Goal: Transaction & Acquisition: Purchase product/service

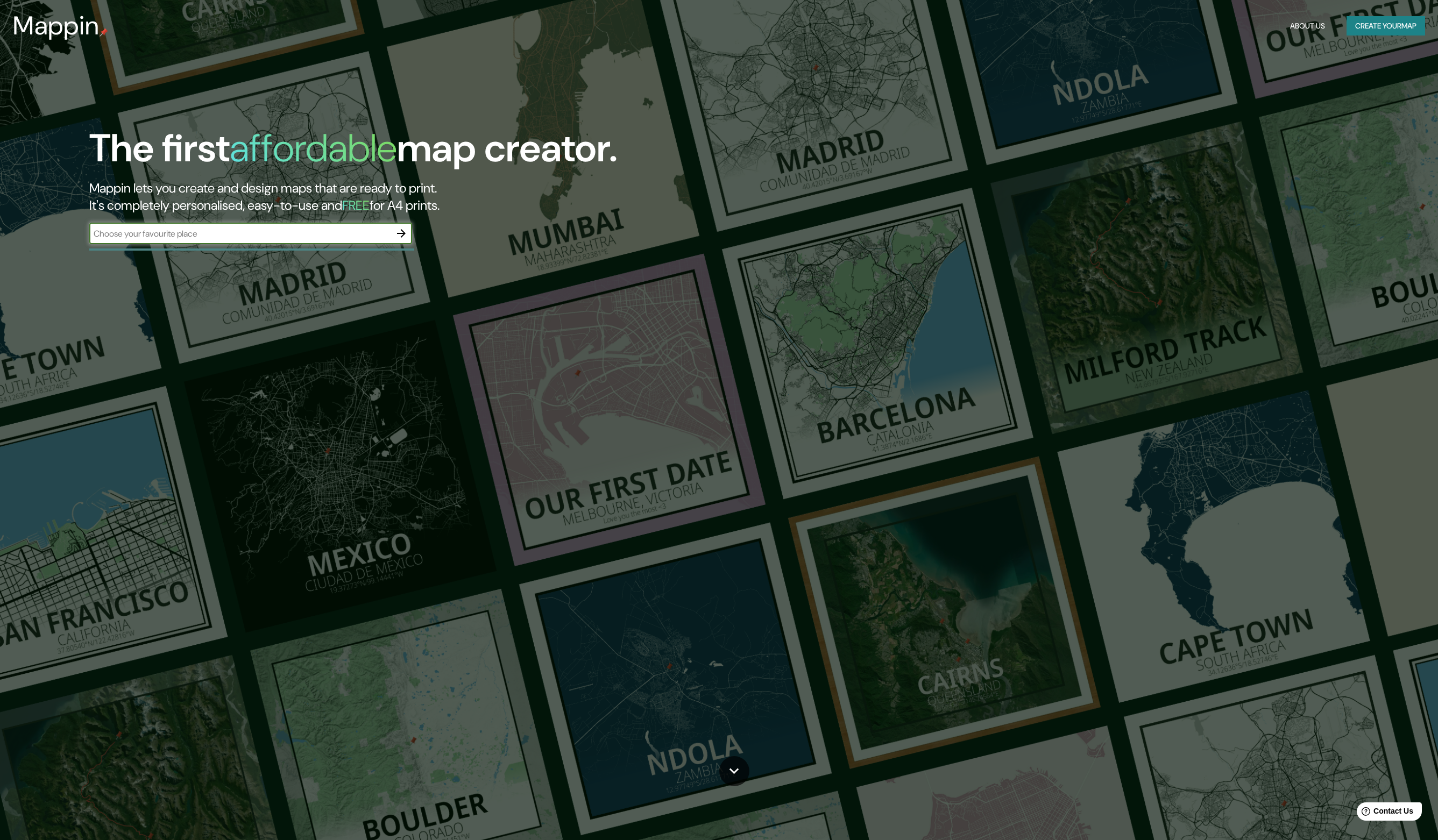
click at [178, 228] on input "text" at bounding box center [240, 234] width 301 height 12
click at [340, 235] on input "text" at bounding box center [240, 234] width 301 height 12
type input "sao paolo"
click at [401, 230] on icon "button" at bounding box center [401, 233] width 9 height 9
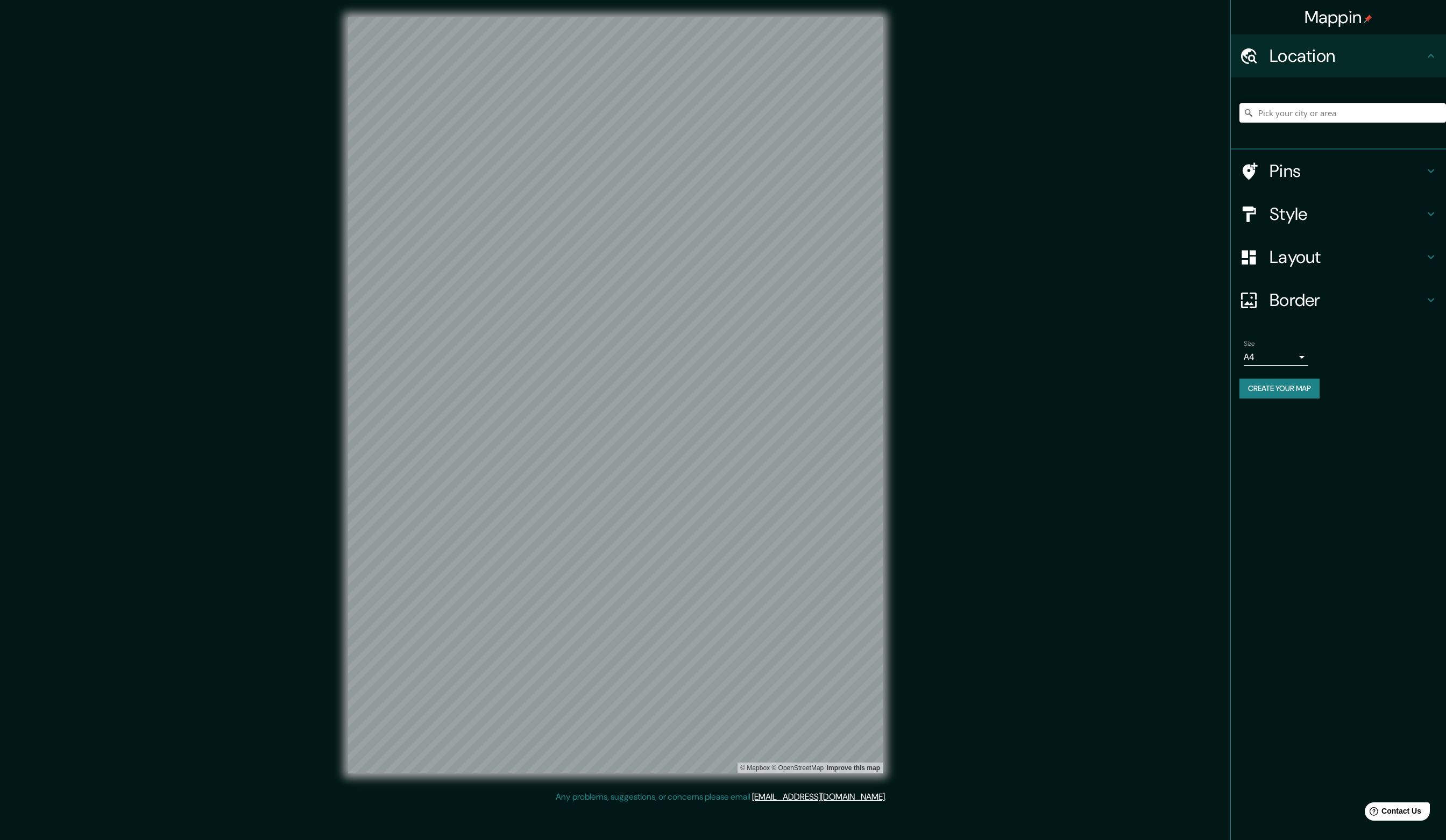
click at [1361, 108] on input "Pick your city or area" at bounding box center [1343, 113] width 207 height 19
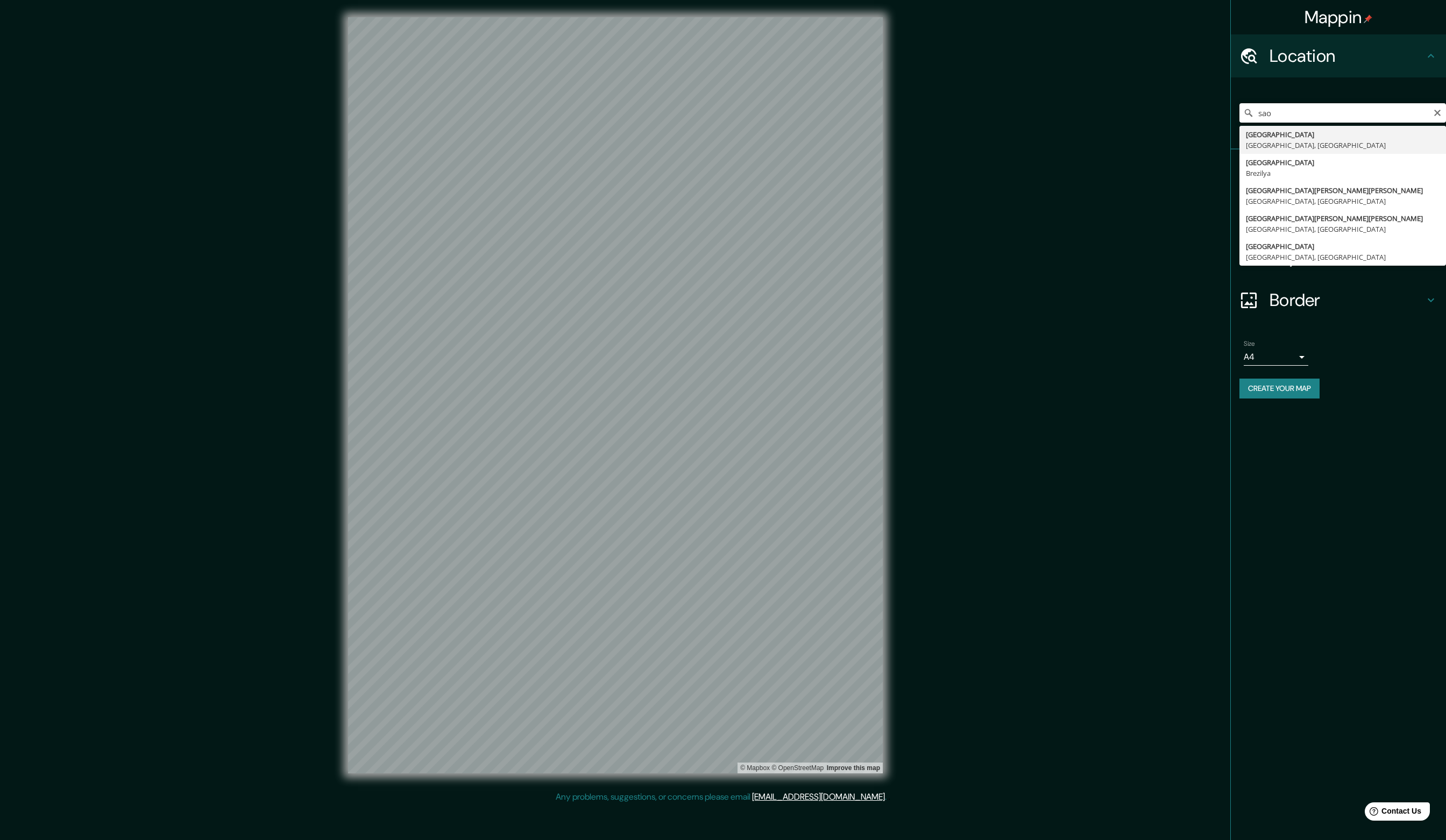
type input "[GEOGRAPHIC_DATA], [GEOGRAPHIC_DATA], [GEOGRAPHIC_DATA]"
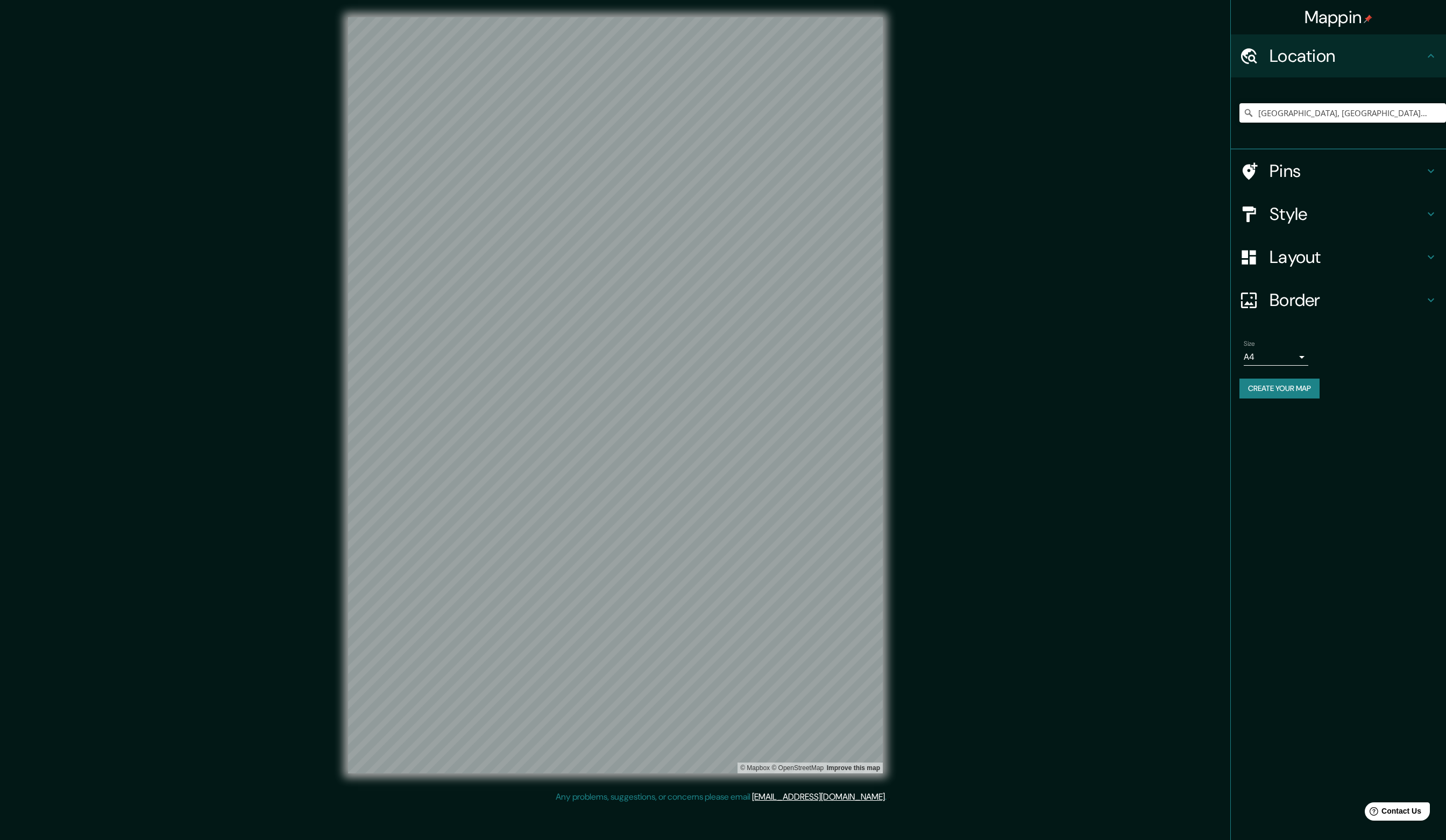
click at [1322, 259] on h4 "Layout" at bounding box center [1347, 257] width 155 height 22
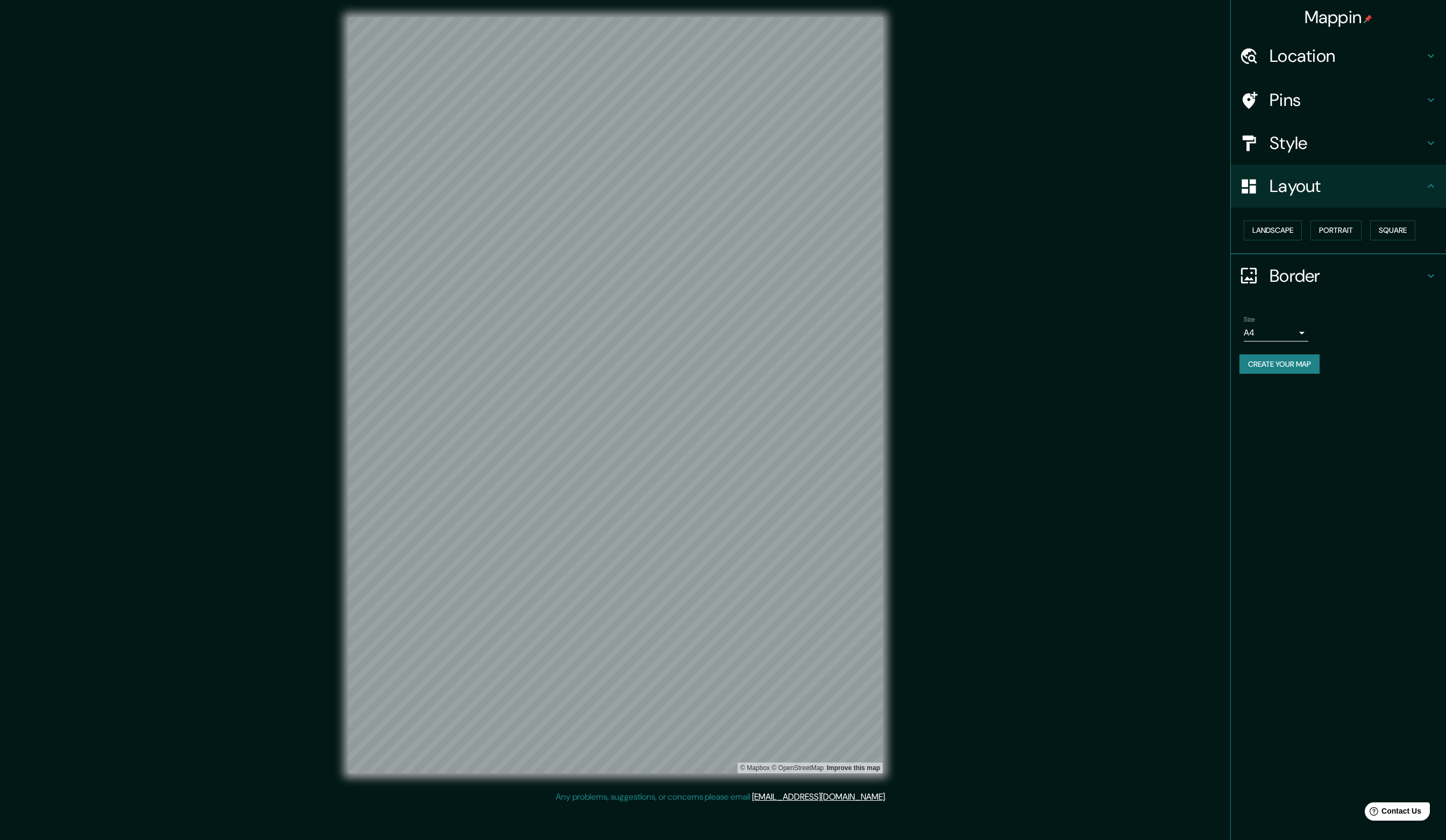
click at [1351, 146] on h4 "Style" at bounding box center [1347, 143] width 155 height 22
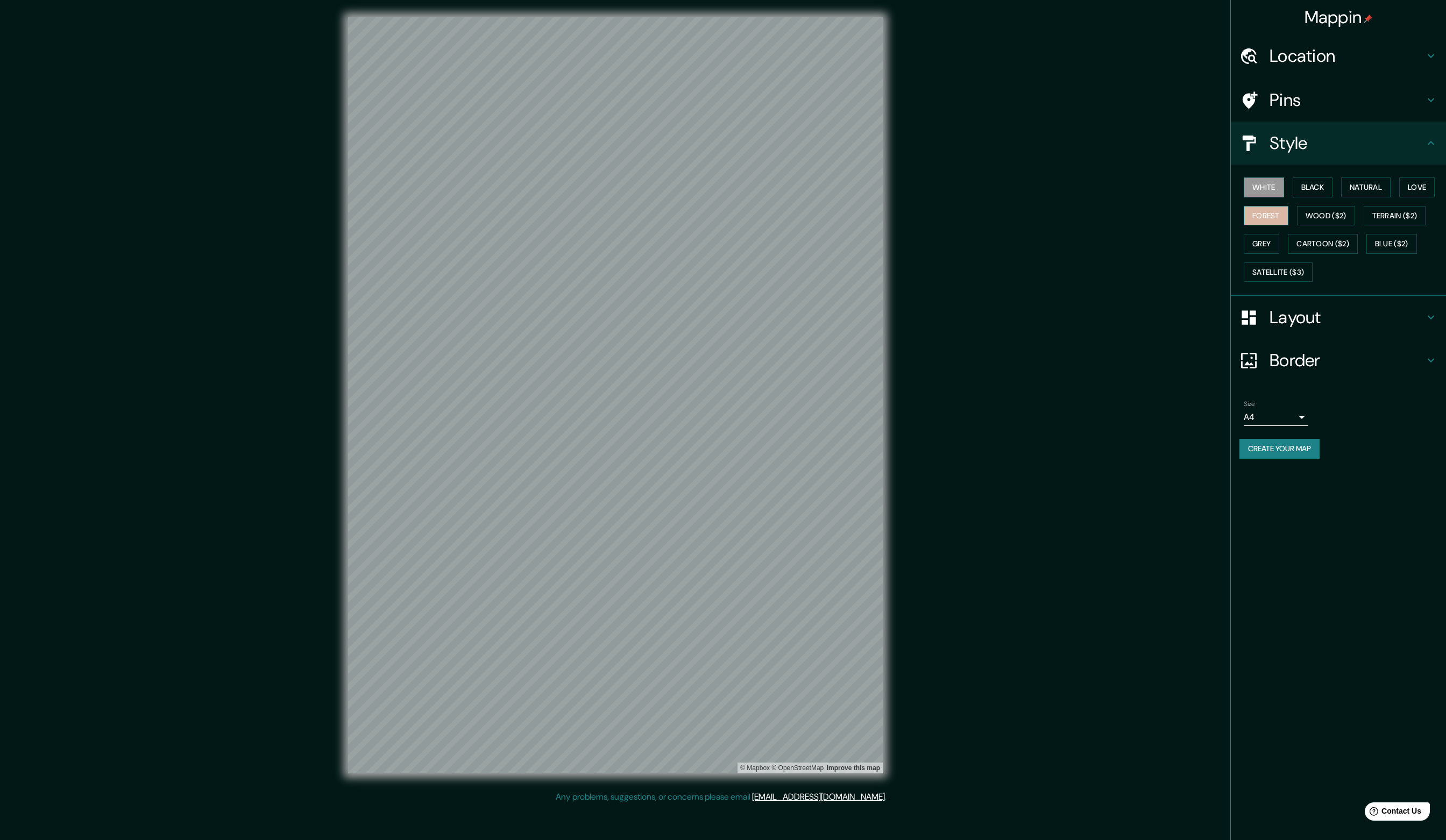
click at [1267, 222] on button "Forest" at bounding box center [1266, 216] width 45 height 20
click at [1302, 356] on h4 "Border" at bounding box center [1347, 360] width 155 height 22
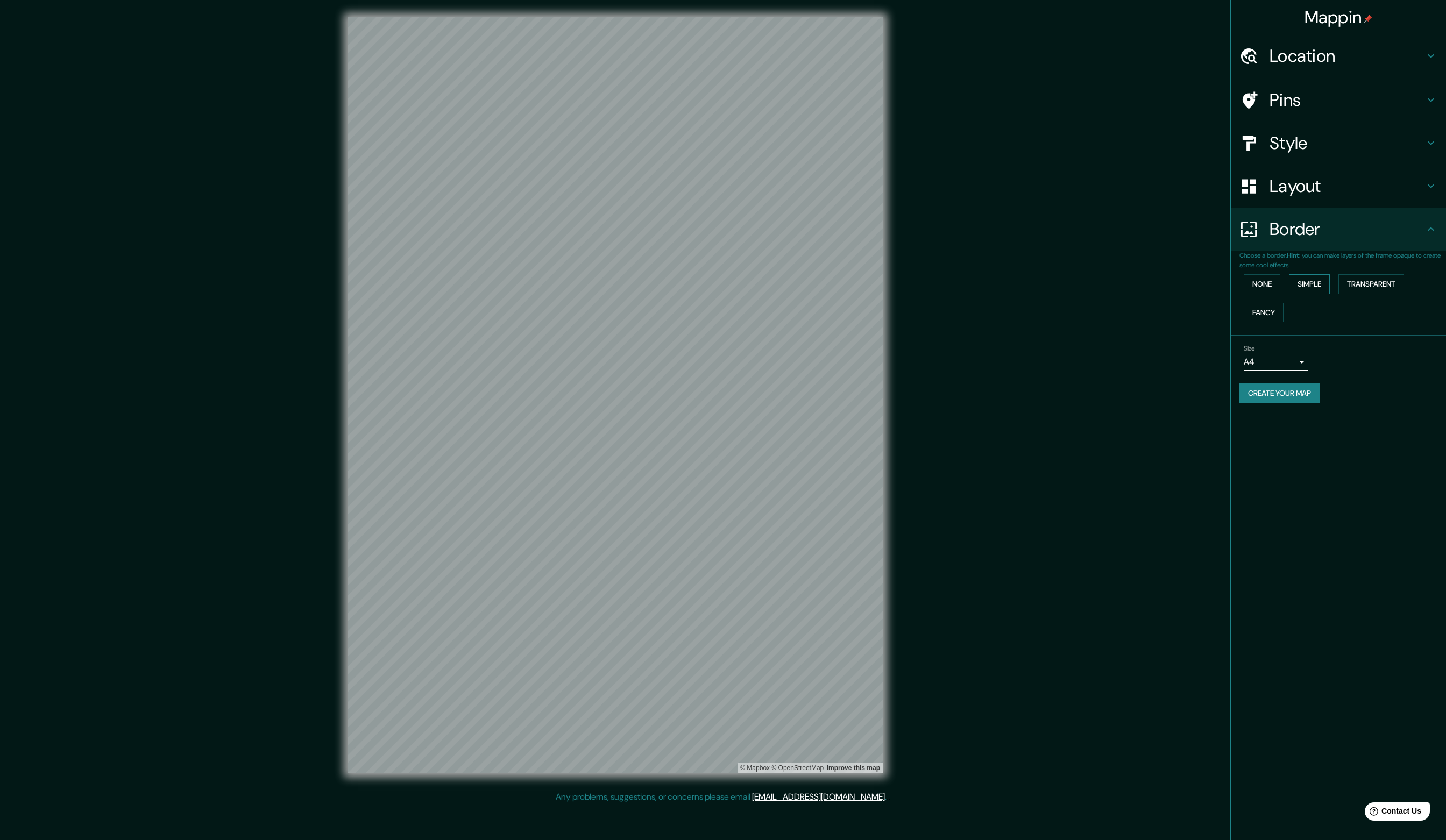
click at [1308, 283] on button "Simple" at bounding box center [1310, 284] width 41 height 20
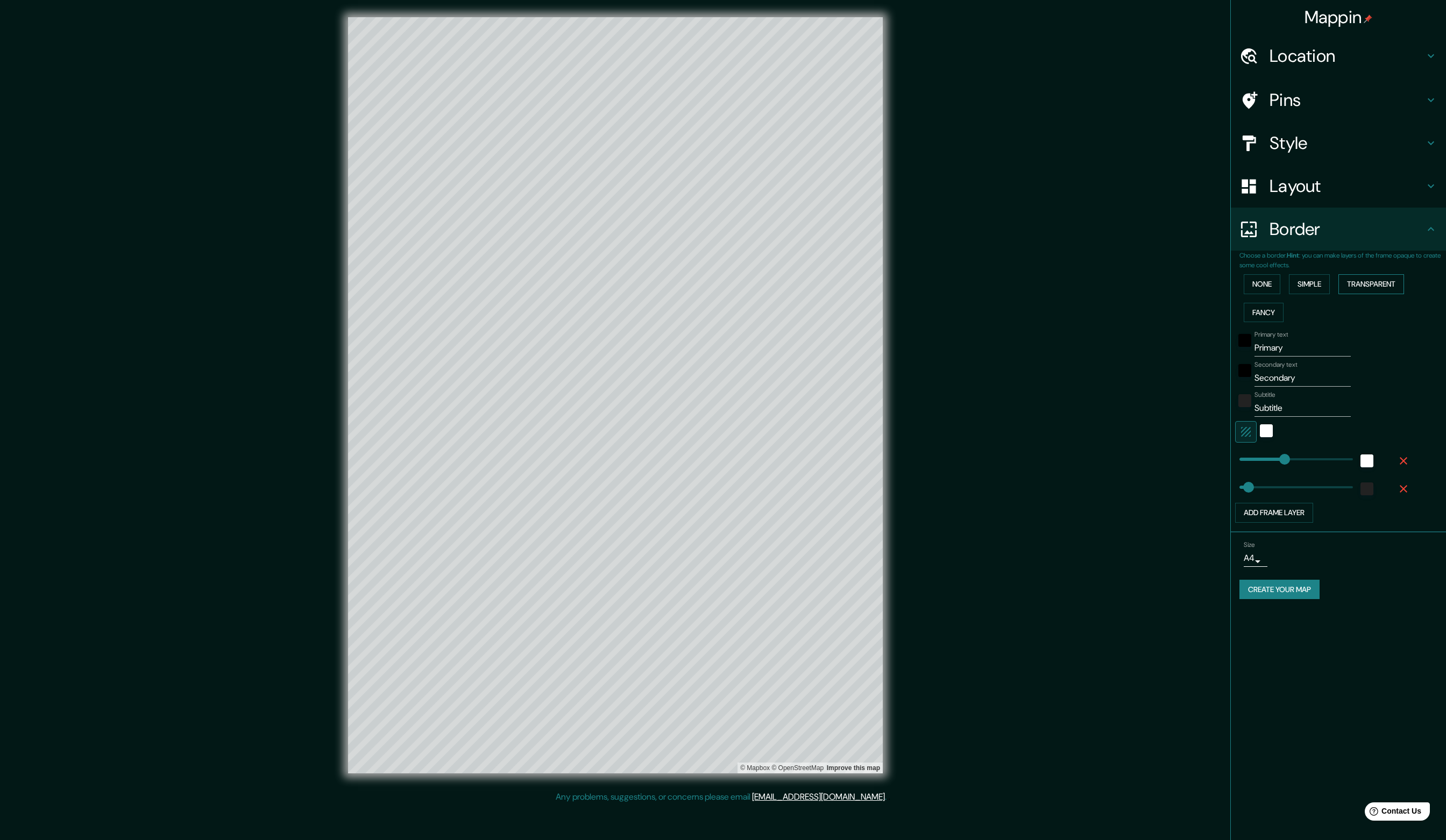
click at [1370, 283] on button "Transparent" at bounding box center [1372, 284] width 66 height 20
click at [1264, 286] on button "None" at bounding box center [1262, 284] width 36 height 20
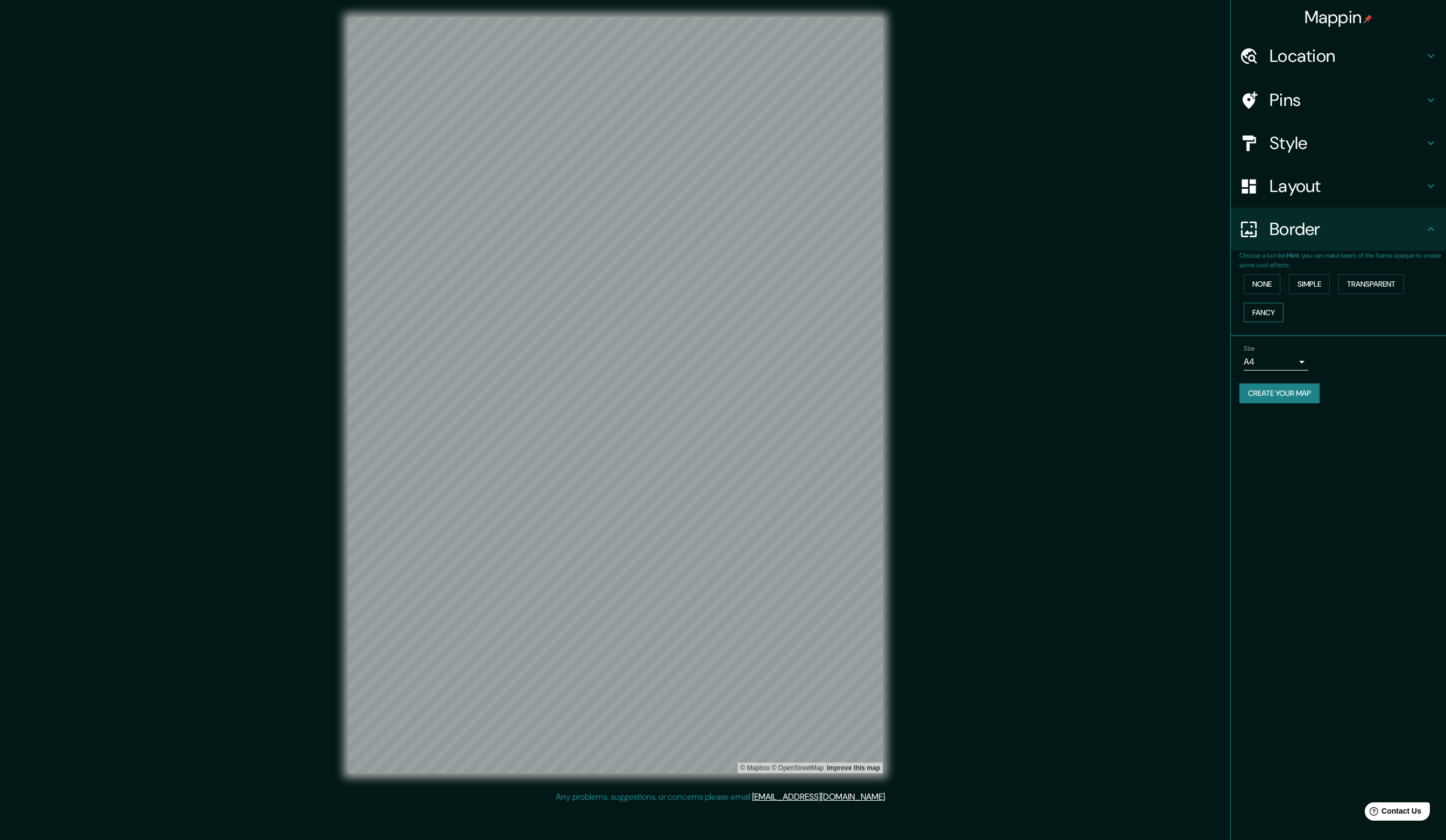
click at [1269, 316] on button "Fancy" at bounding box center [1264, 313] width 40 height 20
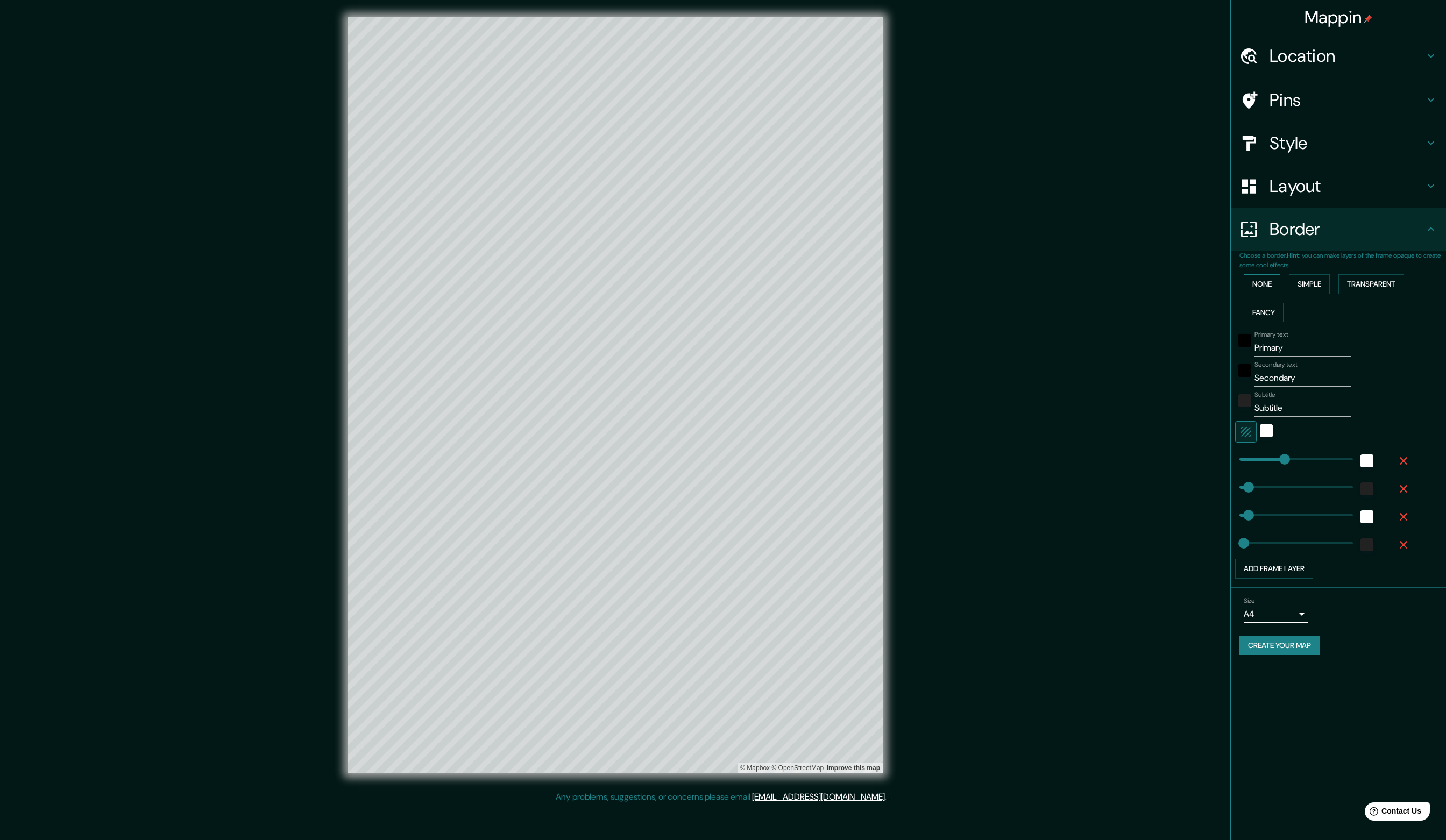
click at [1269, 278] on button "None" at bounding box center [1262, 284] width 36 height 20
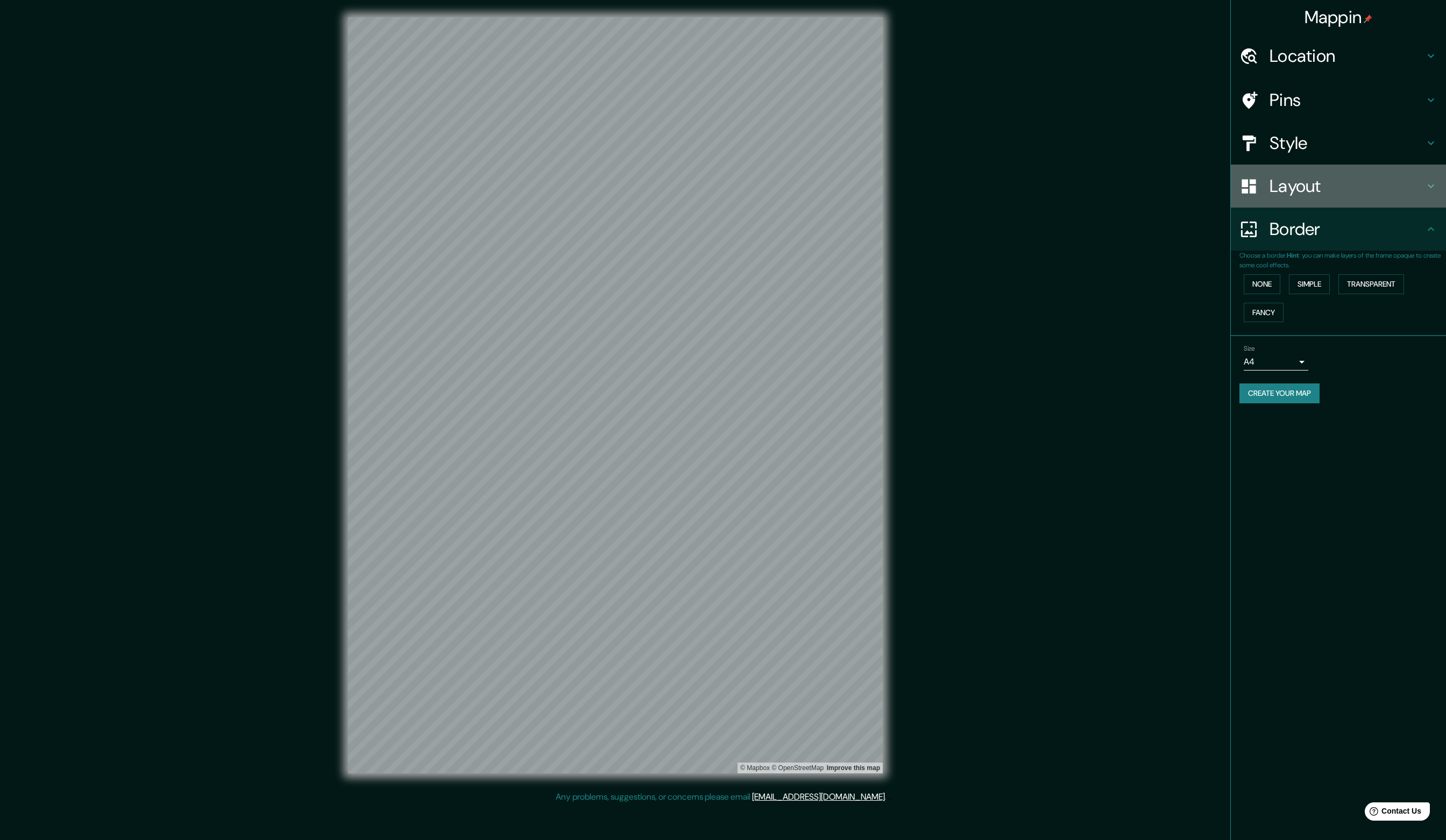
click at [1334, 183] on h4 "Layout" at bounding box center [1347, 186] width 155 height 22
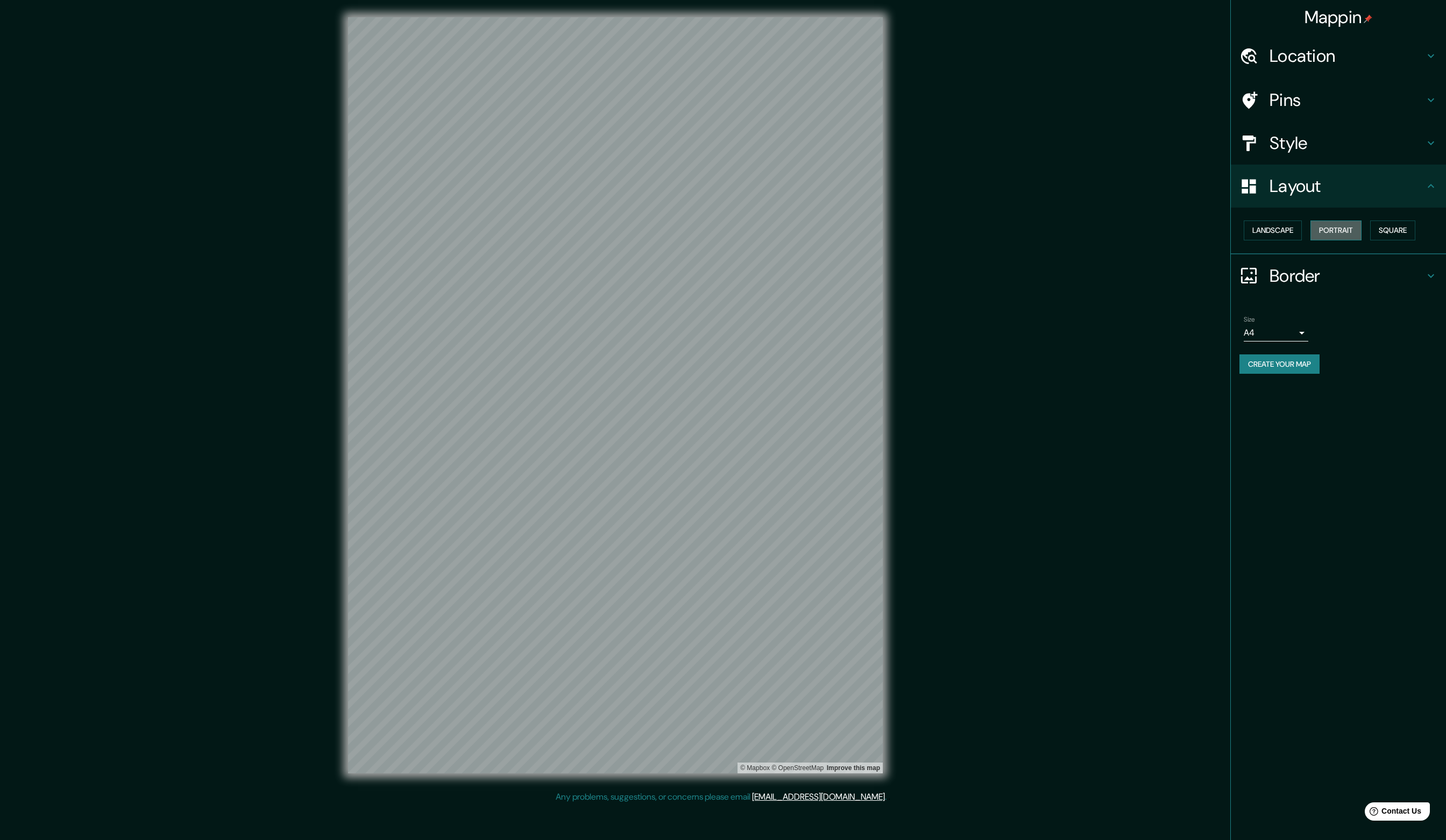
click at [1332, 233] on button "Portrait" at bounding box center [1336, 230] width 51 height 20
click at [1357, 85] on div "Pins" at bounding box center [1338, 100] width 215 height 43
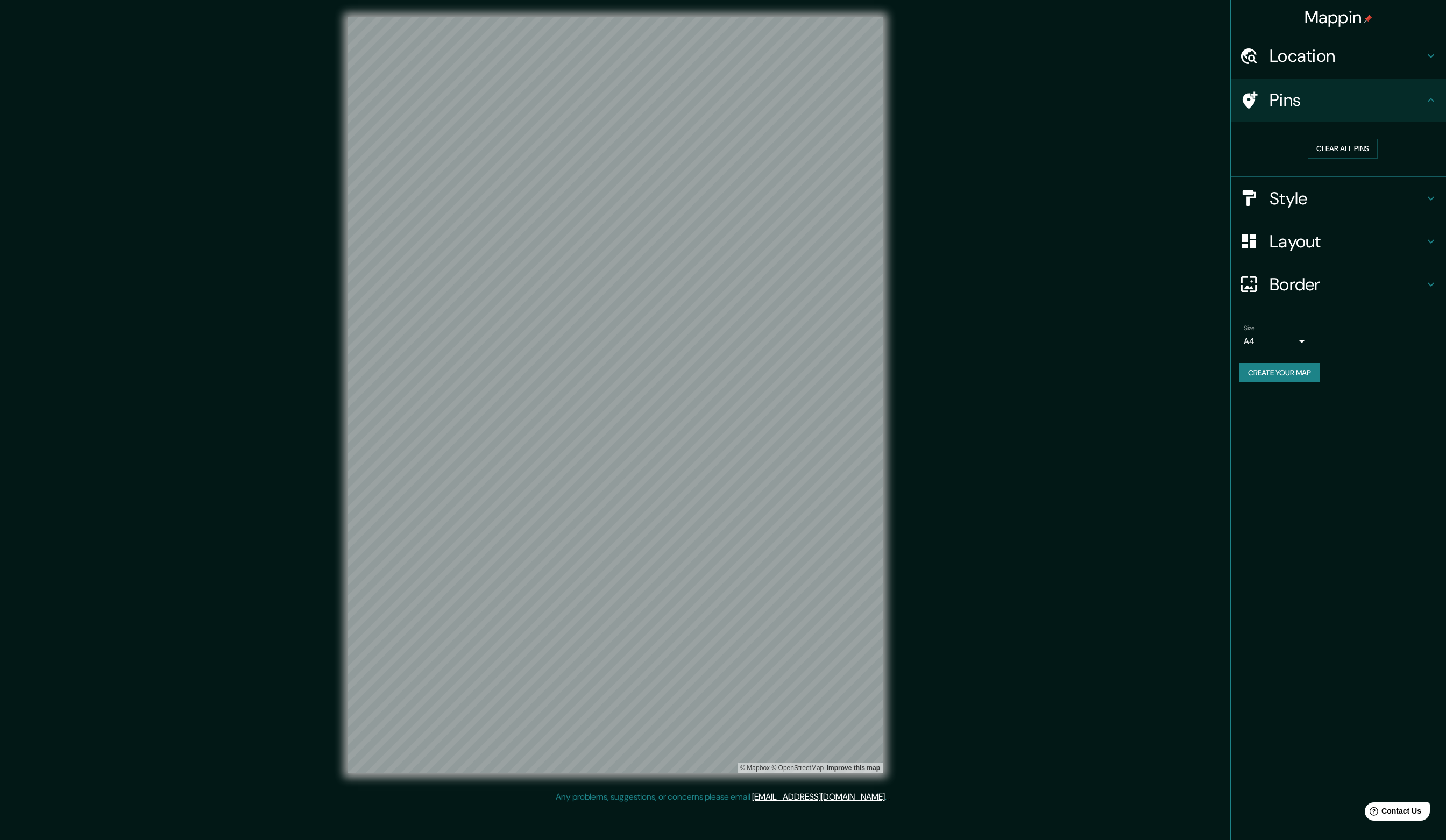
click at [1309, 186] on div "Style" at bounding box center [1338, 199] width 215 height 43
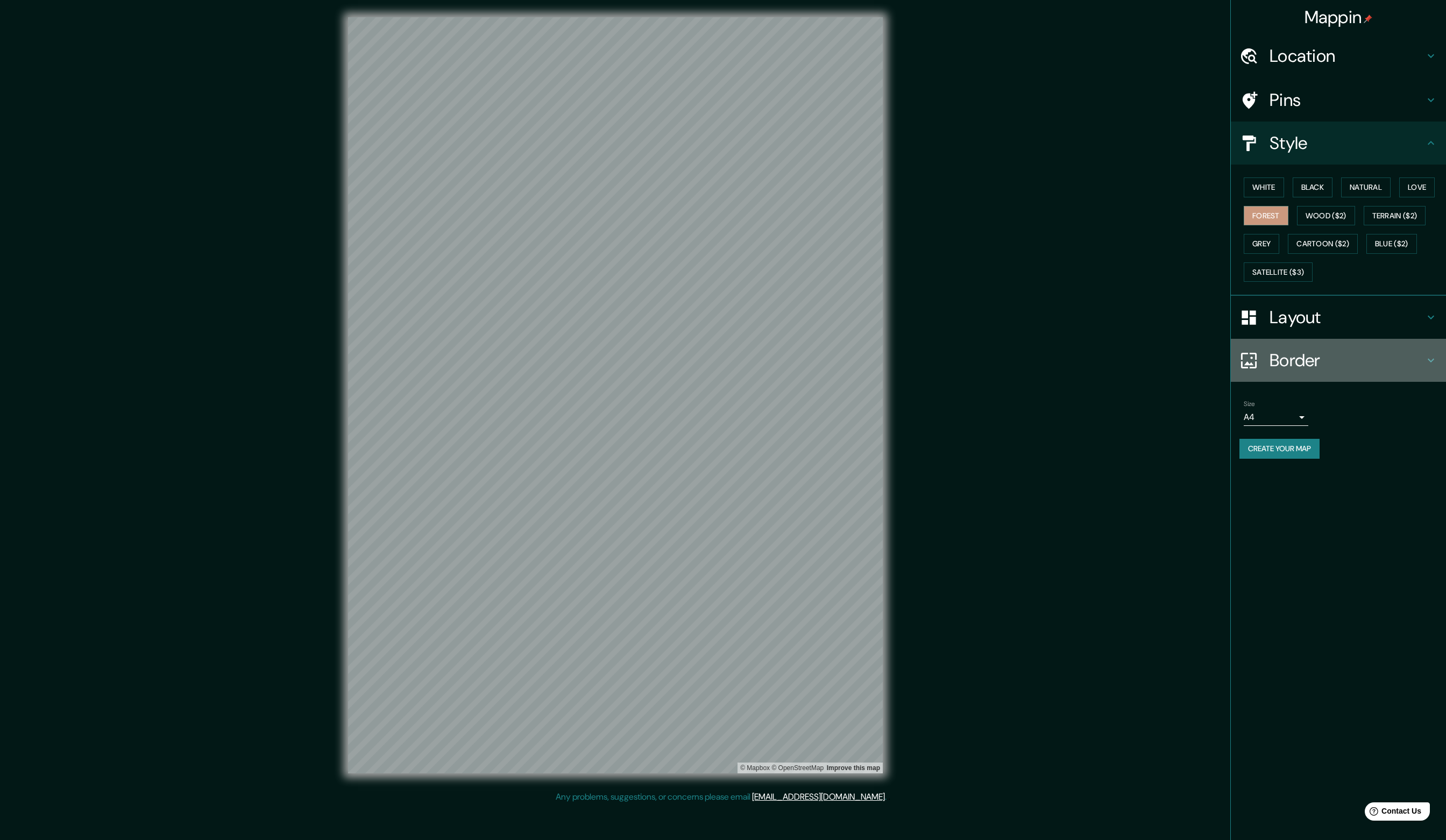
click at [1302, 360] on h4 "Border" at bounding box center [1347, 360] width 155 height 22
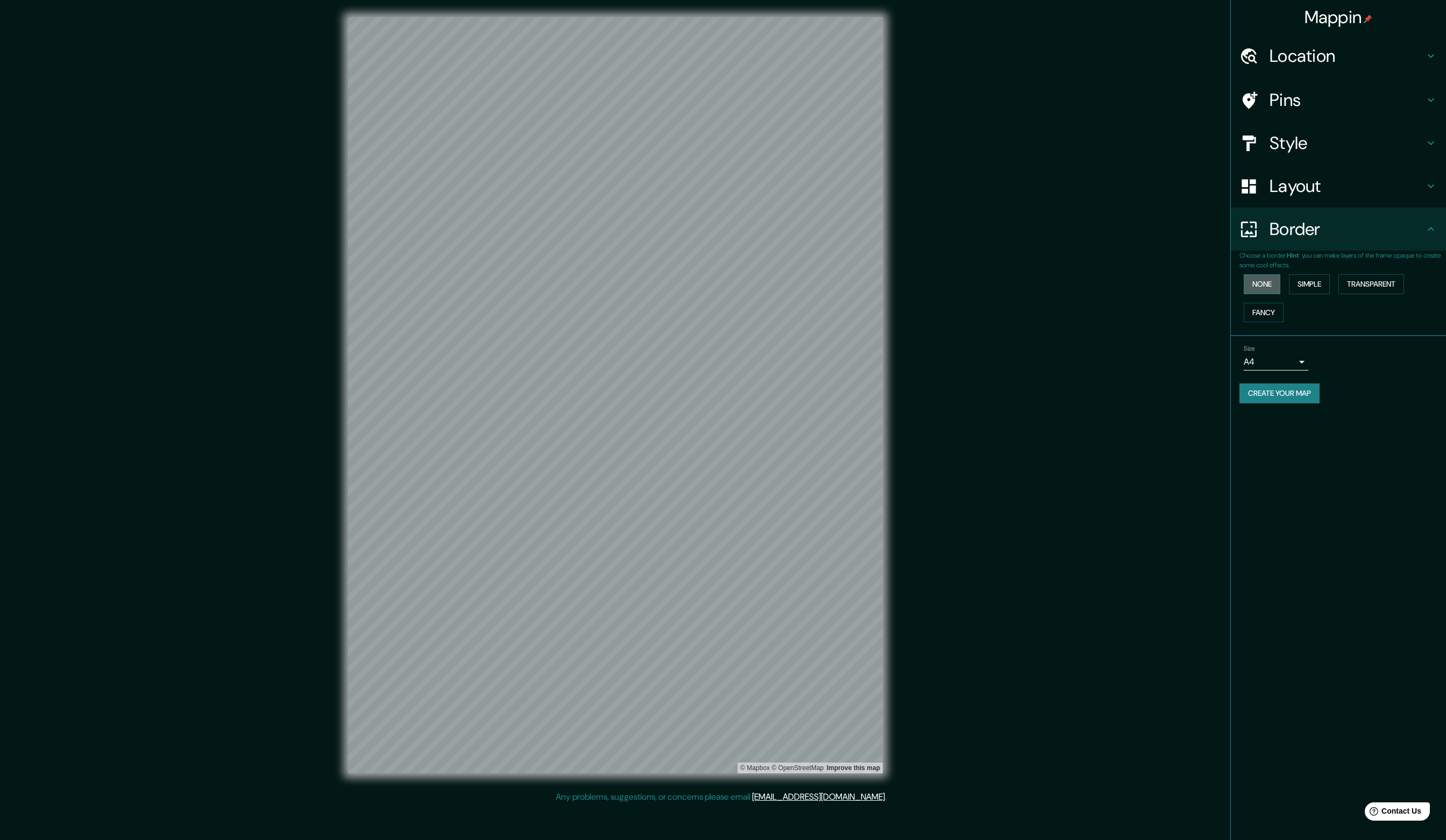
click at [1262, 287] on button "None" at bounding box center [1262, 284] width 36 height 20
click at [1310, 284] on button "Simple" at bounding box center [1310, 284] width 41 height 20
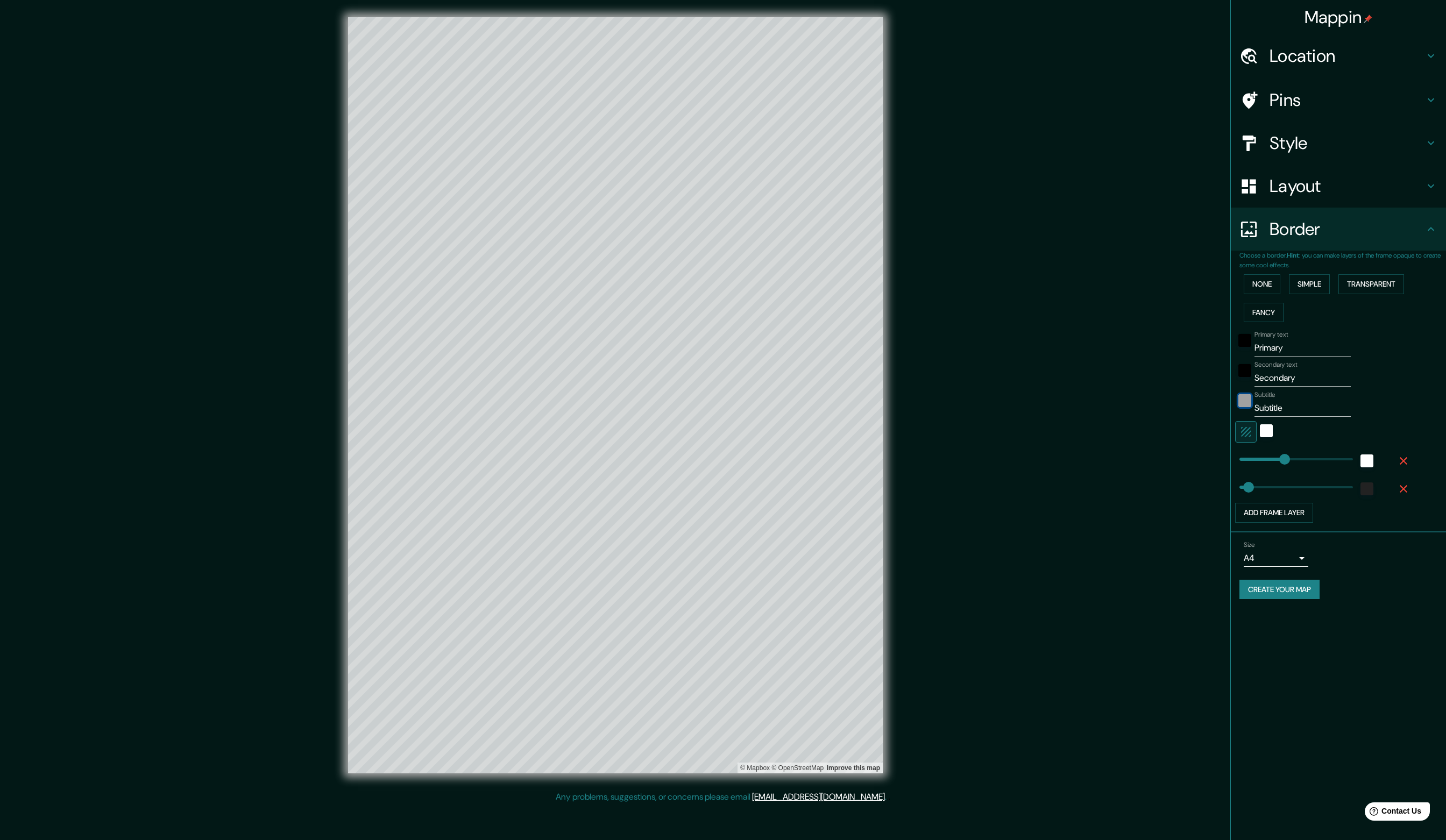
click at [1250, 400] on div "color-222222" at bounding box center [1245, 401] width 13 height 13
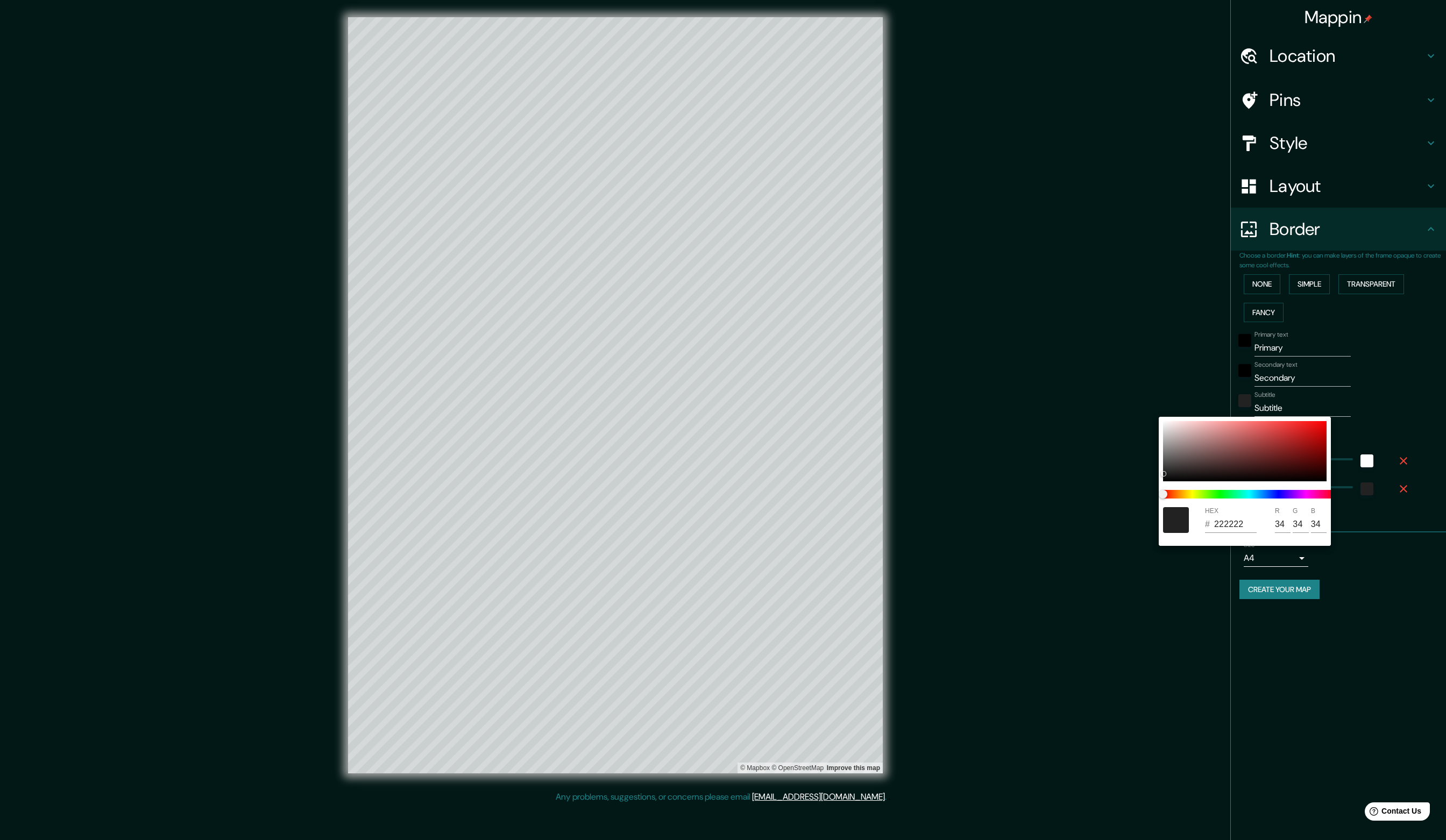
click at [1373, 393] on div at bounding box center [723, 420] width 1446 height 840
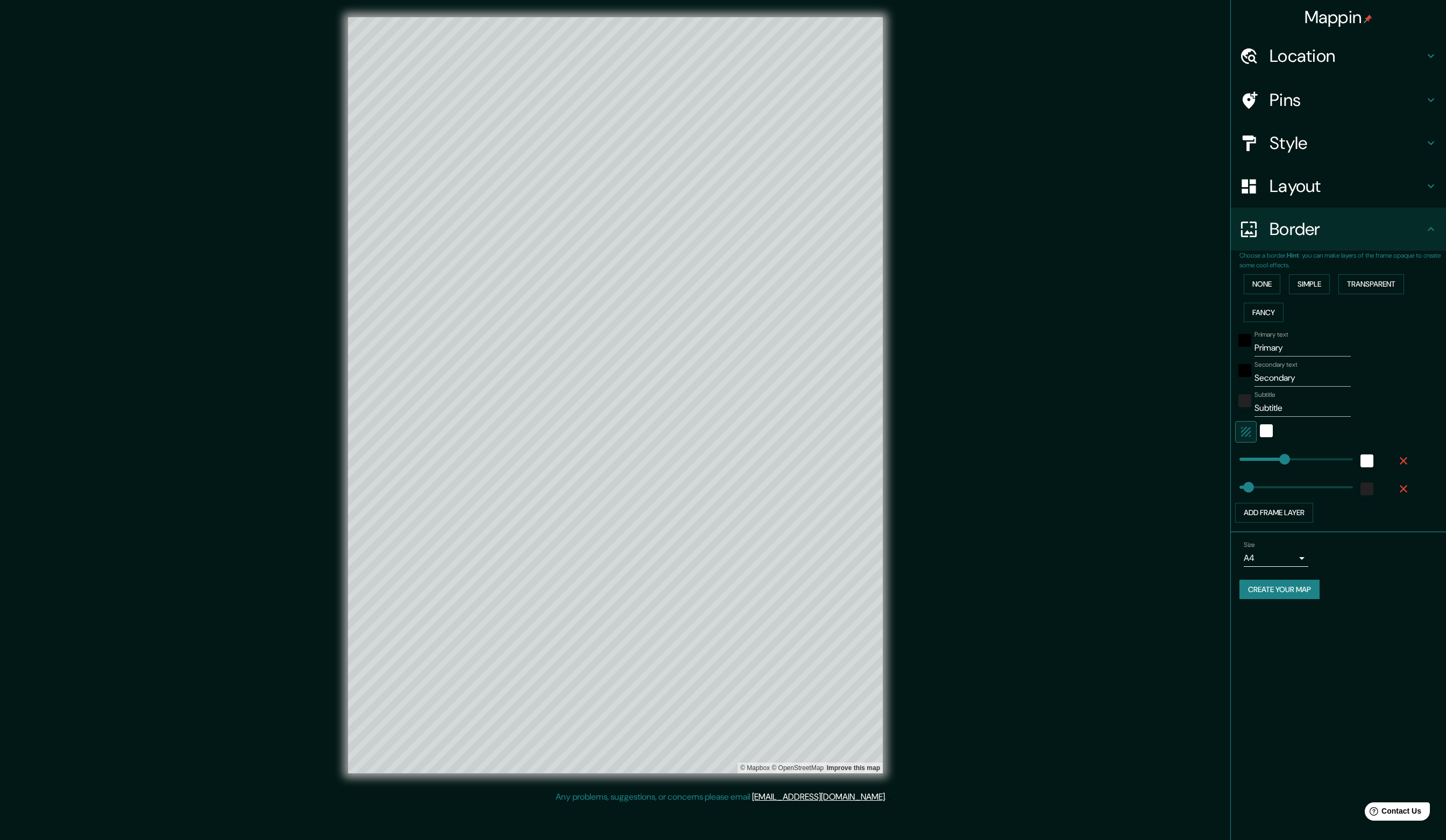
click at [1401, 462] on icon "button" at bounding box center [1403, 461] width 13 height 13
type input "0"
drag, startPoint x: 1252, startPoint y: 459, endPoint x: 1238, endPoint y: 460, distance: 14.0
type input "14"
type input "0"
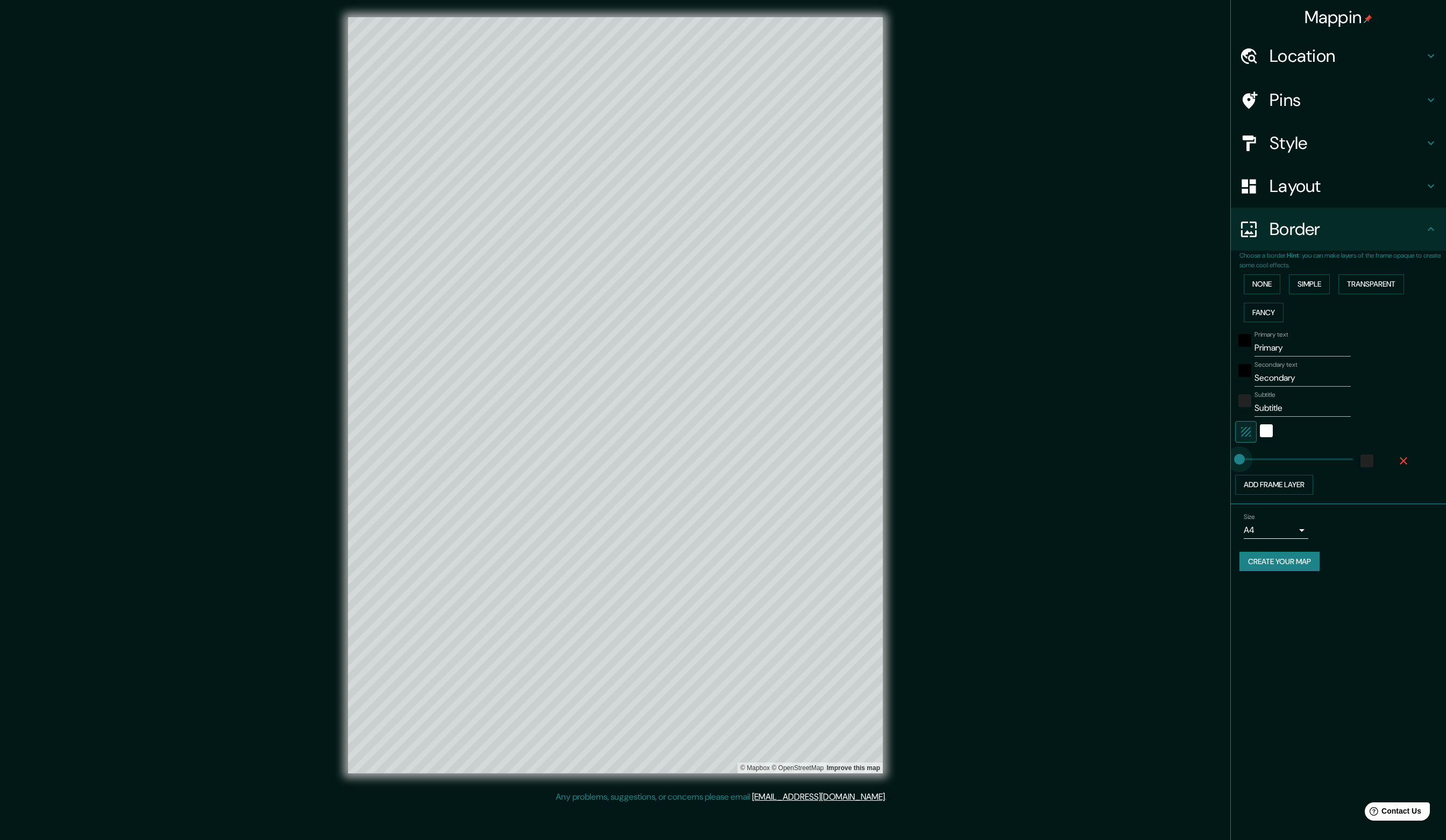
drag, startPoint x: 1241, startPoint y: 460, endPoint x: 1197, endPoint y: 463, distance: 44.1
click at [1265, 427] on div "white" at bounding box center [1267, 431] width 13 height 13
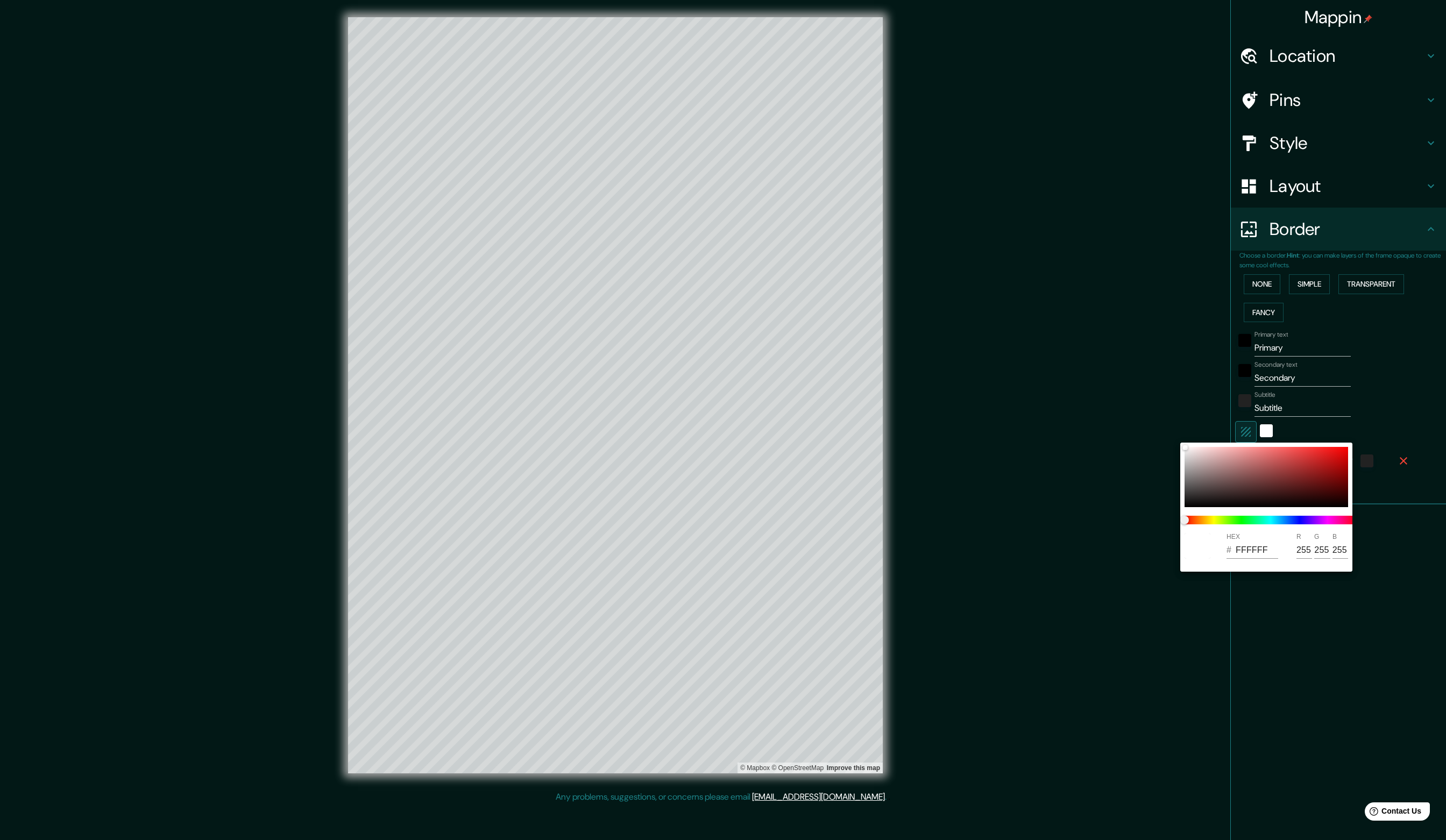
click at [1409, 429] on div at bounding box center [723, 420] width 1446 height 840
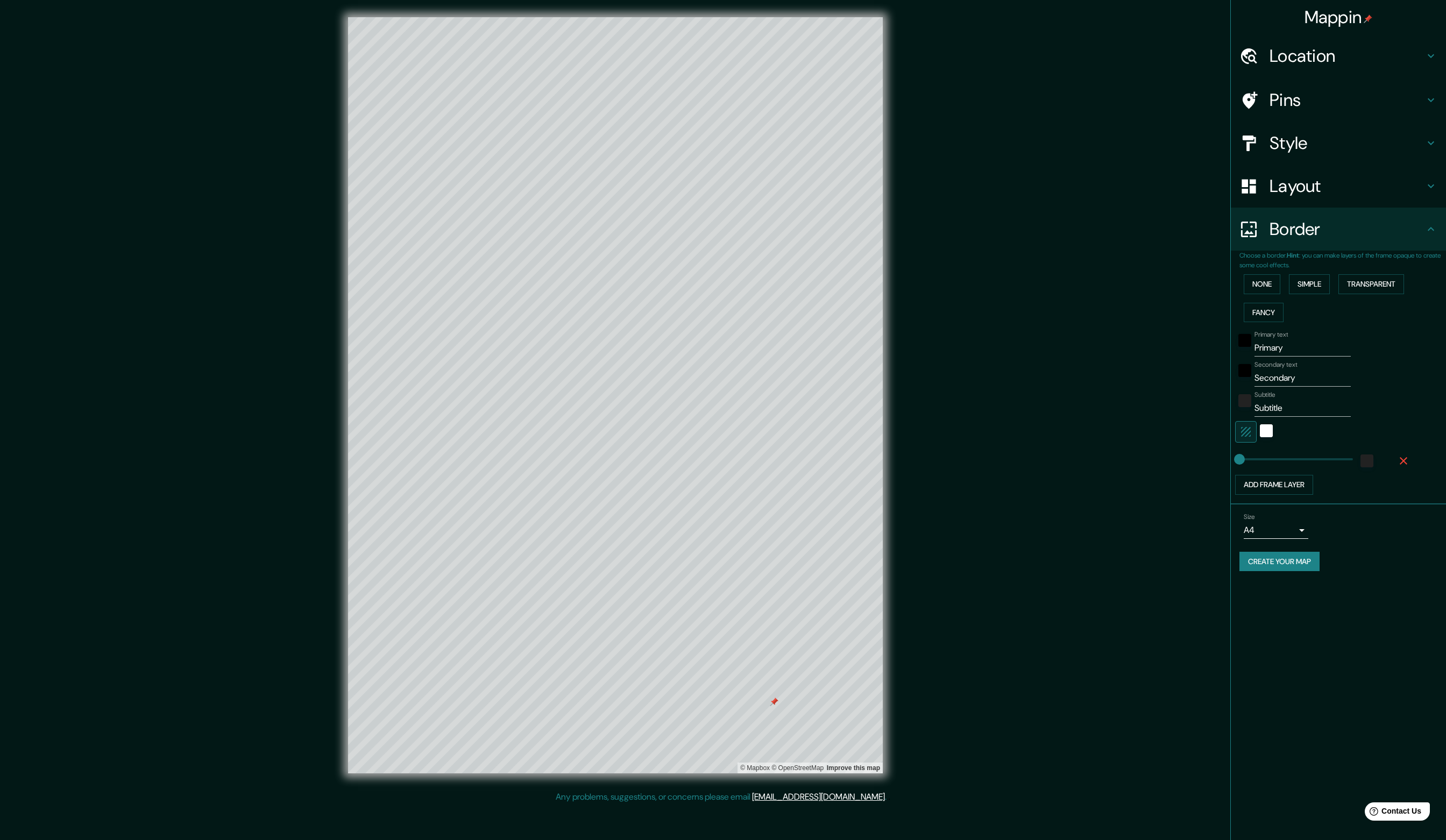
click at [776, 699] on div at bounding box center [774, 702] width 9 height 9
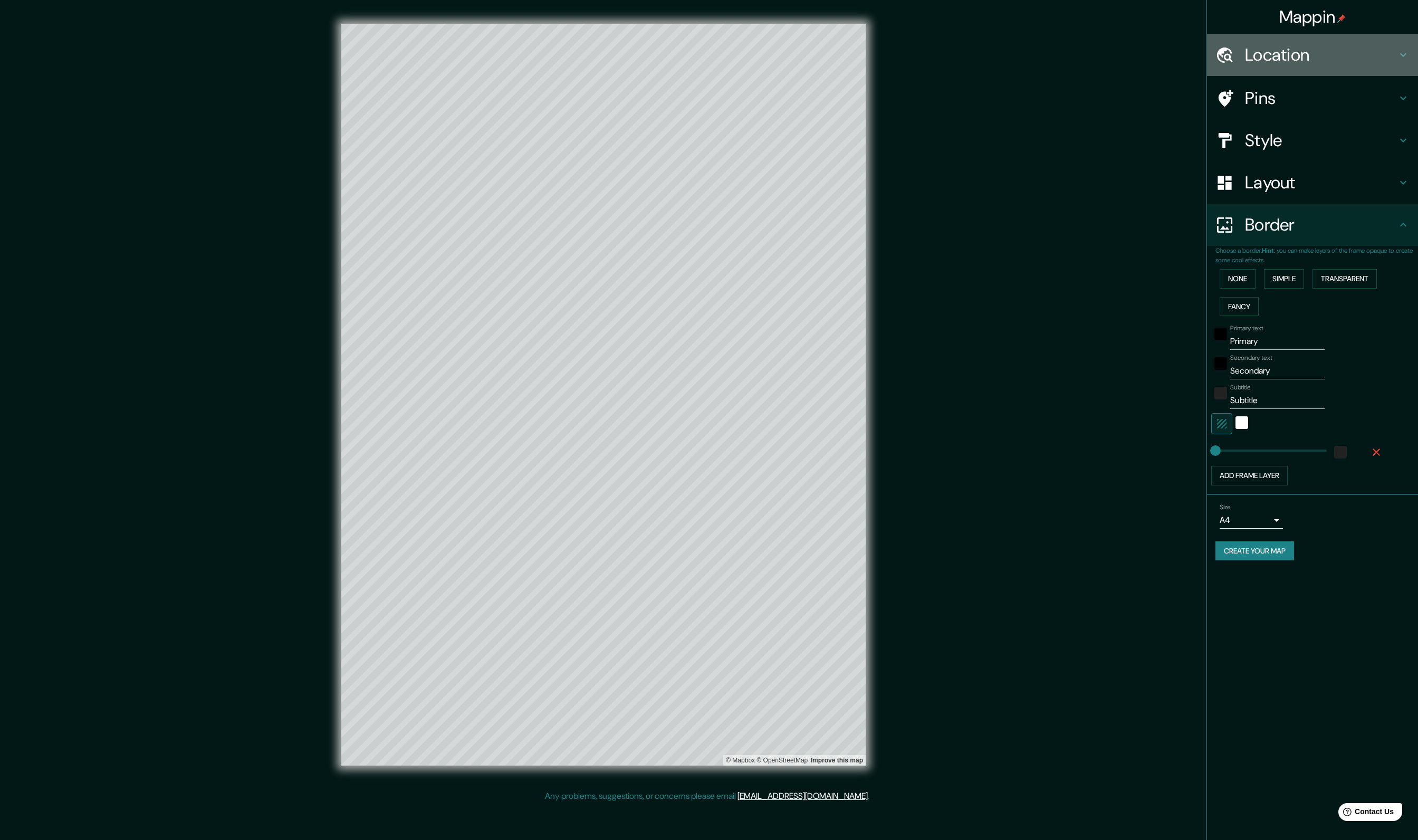
click at [1314, 52] on h4 "Location" at bounding box center [1321, 55] width 152 height 21
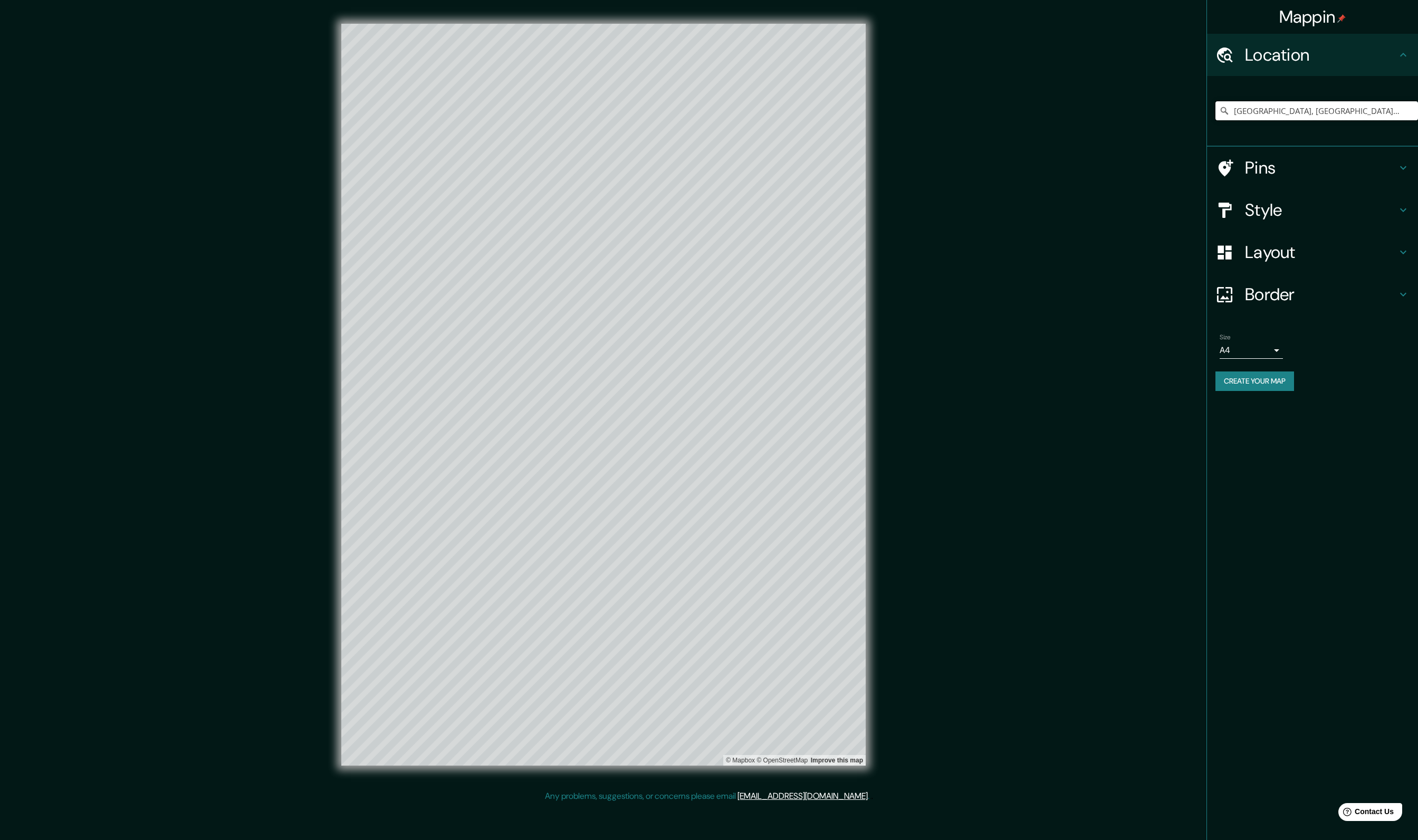
drag, startPoint x: 1371, startPoint y: 107, endPoint x: 1129, endPoint y: 89, distance: 242.7
click at [1129, 89] on div "Mappin Location [GEOGRAPHIC_DATA], [GEOGRAPHIC_DATA], [GEOGRAPHIC_DATA] Pins St…" at bounding box center [709, 403] width 1418 height 807
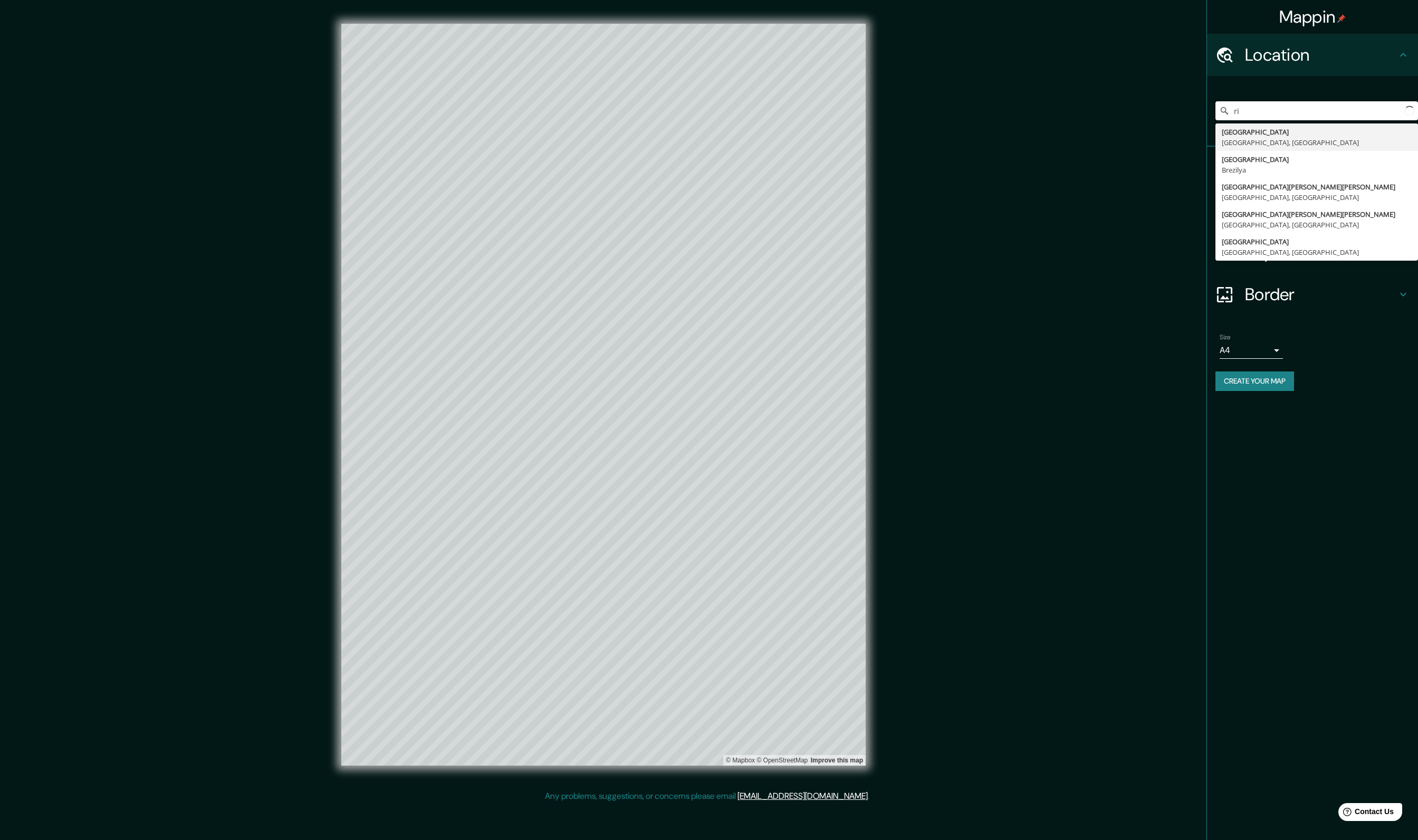
type input "r"
type input "[GEOGRAPHIC_DATA], [GEOGRAPHIC_DATA], [GEOGRAPHIC_DATA]"
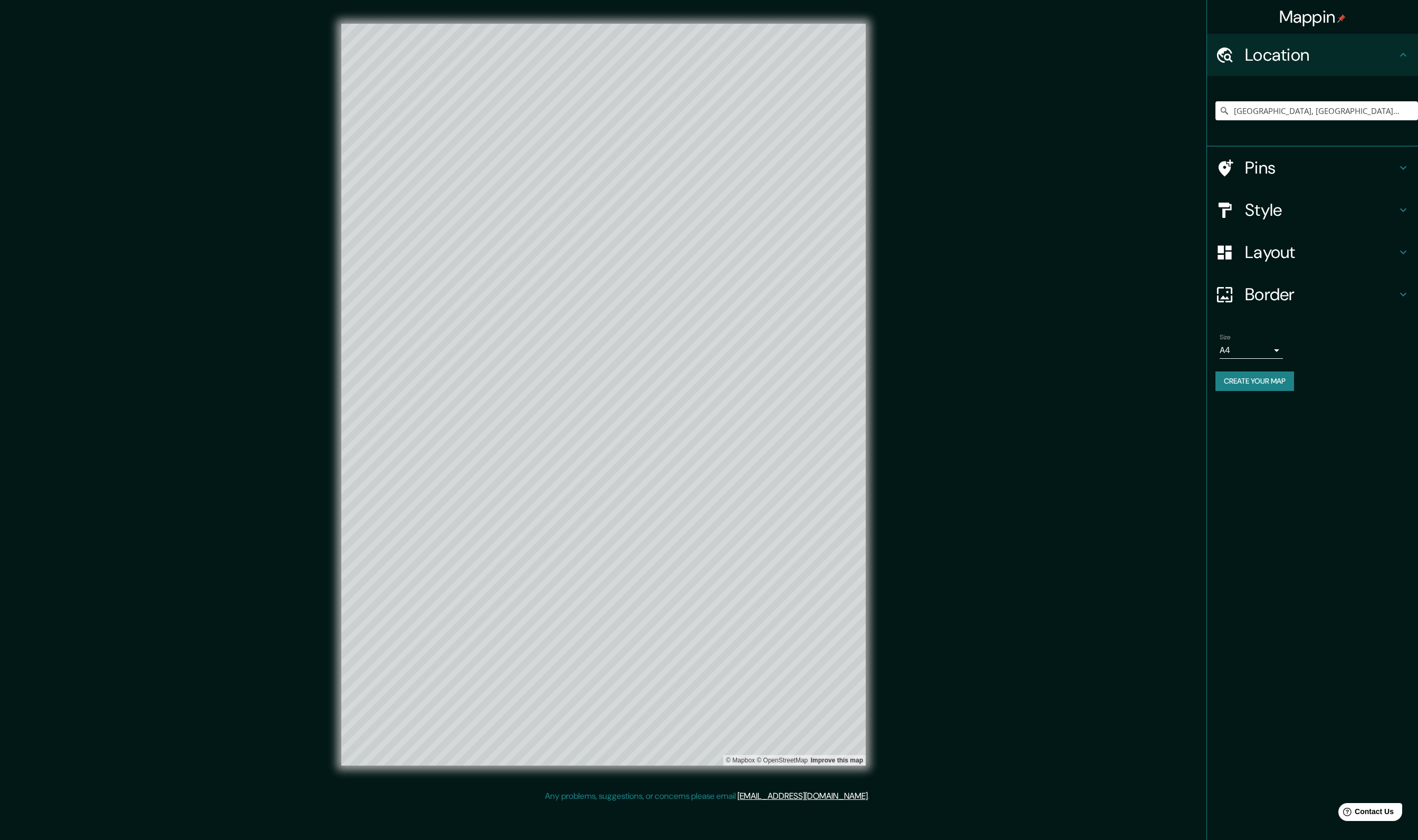
click at [1284, 252] on h4 "Layout" at bounding box center [1321, 252] width 152 height 21
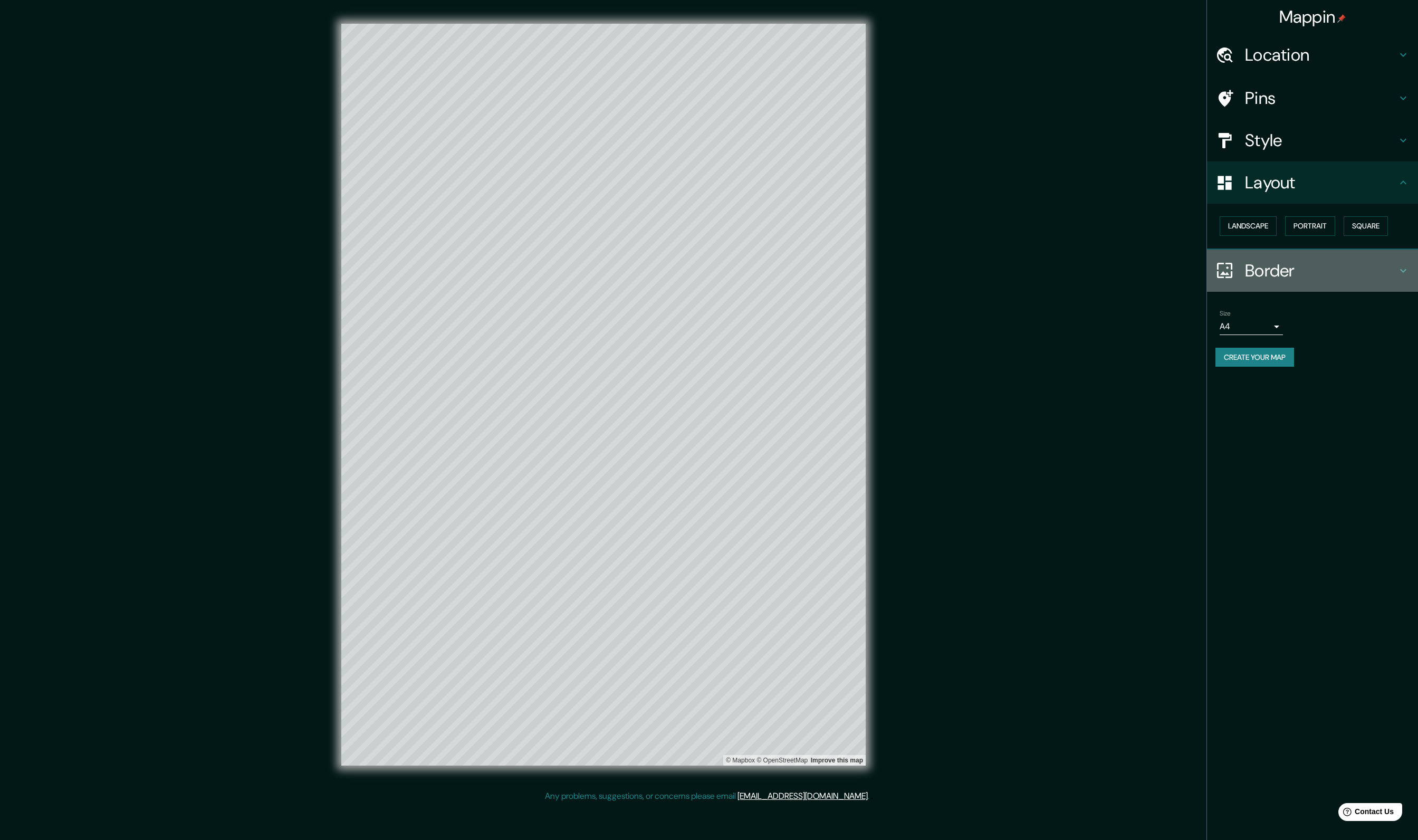
click at [1299, 265] on h4 "Border" at bounding box center [1321, 271] width 152 height 21
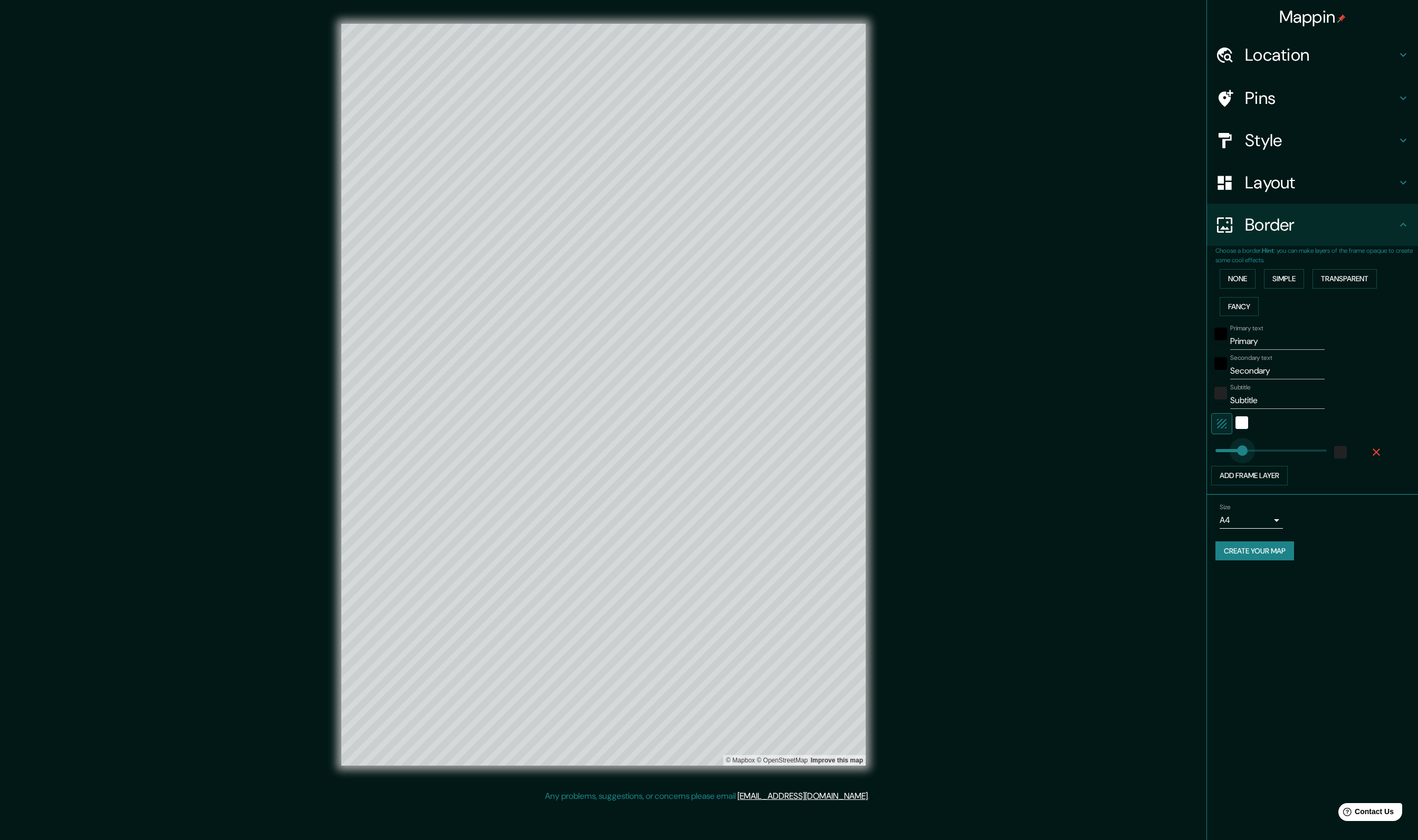
type input "278"
drag, startPoint x: 1216, startPoint y: 454, endPoint x: 1248, endPoint y: 454, distance: 32.0
type input "0"
drag, startPoint x: 1248, startPoint y: 454, endPoint x: 1208, endPoint y: 454, distance: 40.0
click at [1376, 451] on icon "button" at bounding box center [1376, 452] width 7 height 7
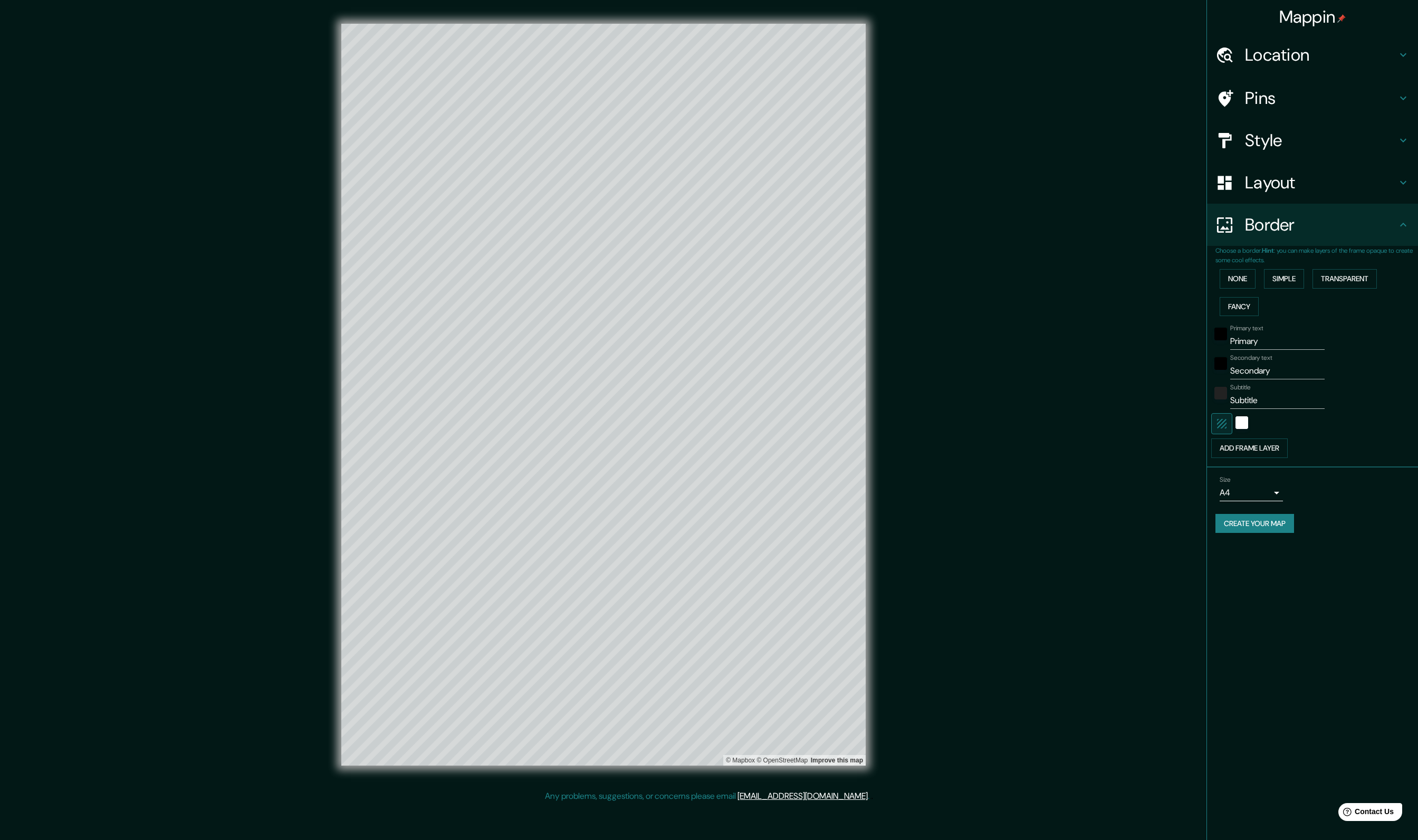
click at [1219, 428] on icon "button" at bounding box center [1222, 424] width 13 height 13
click at [1224, 425] on icon "button" at bounding box center [1221, 423] width 9 height 9
click at [1238, 423] on div "white" at bounding box center [1242, 423] width 13 height 13
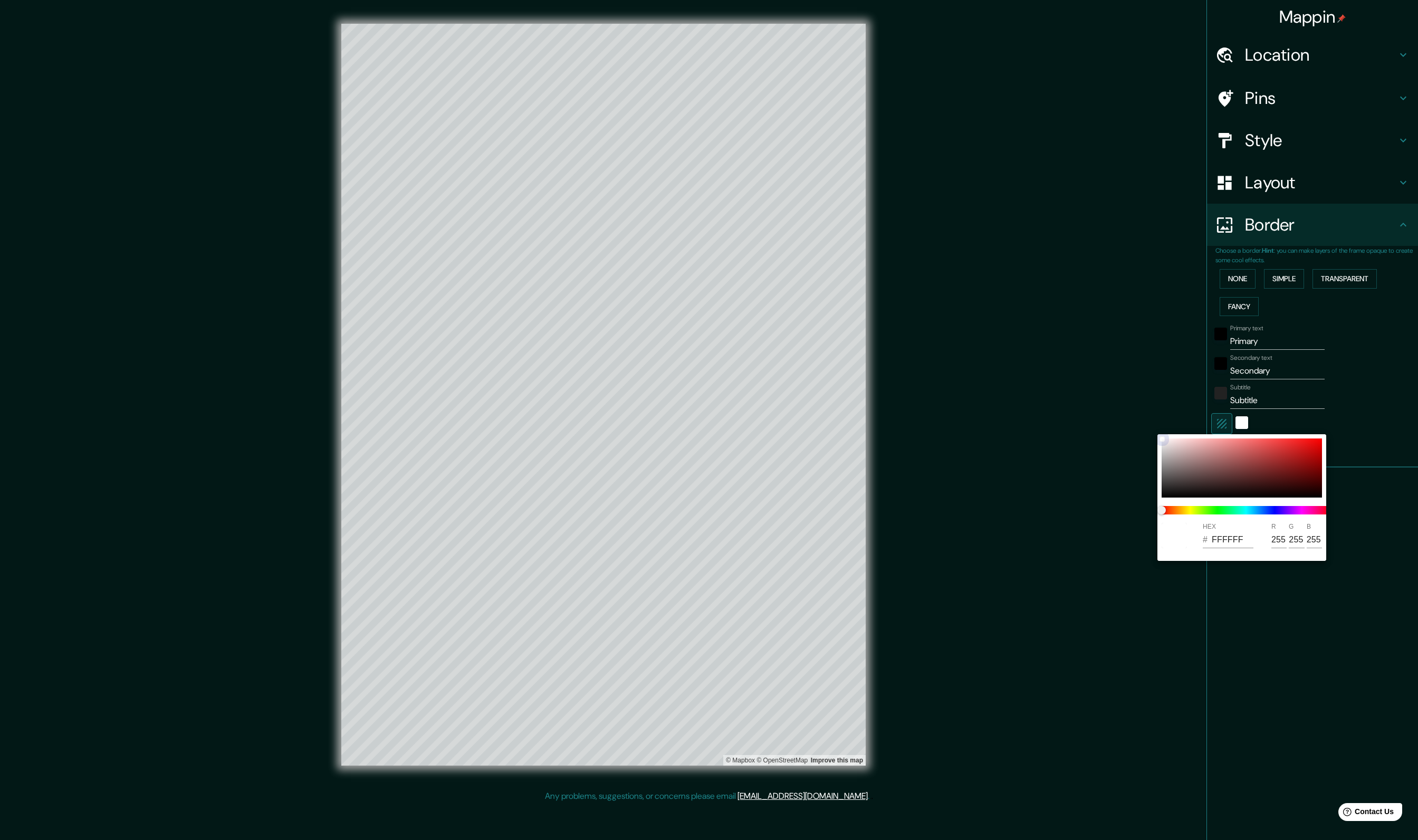
click at [1224, 469] on div at bounding box center [1242, 468] width 160 height 59
type input "774949"
type input "119"
type input "73"
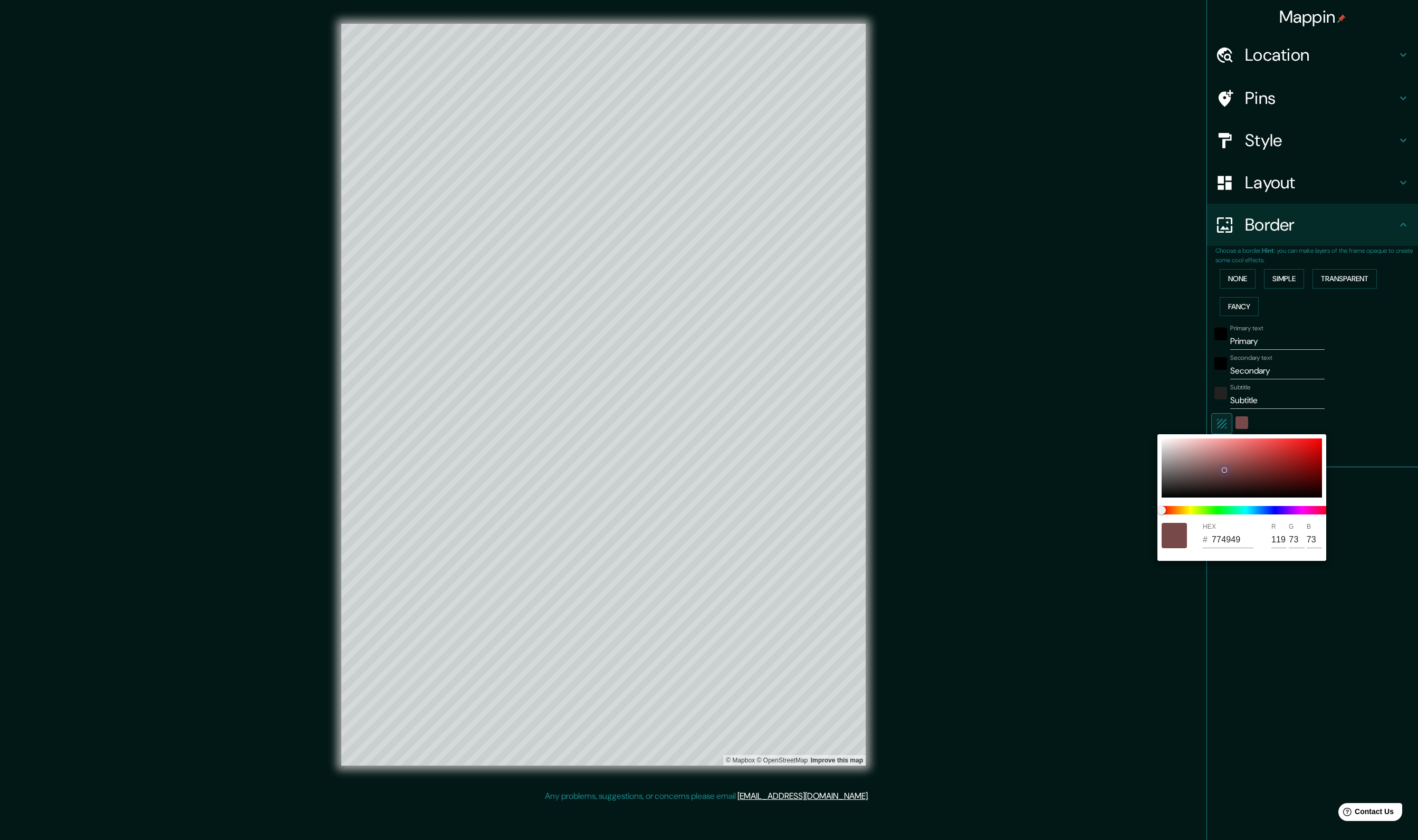
type input "FFFDFD"
type input "255"
type input "253"
drag, startPoint x: 1164, startPoint y: 438, endPoint x: 1132, endPoint y: 431, distance: 32.8
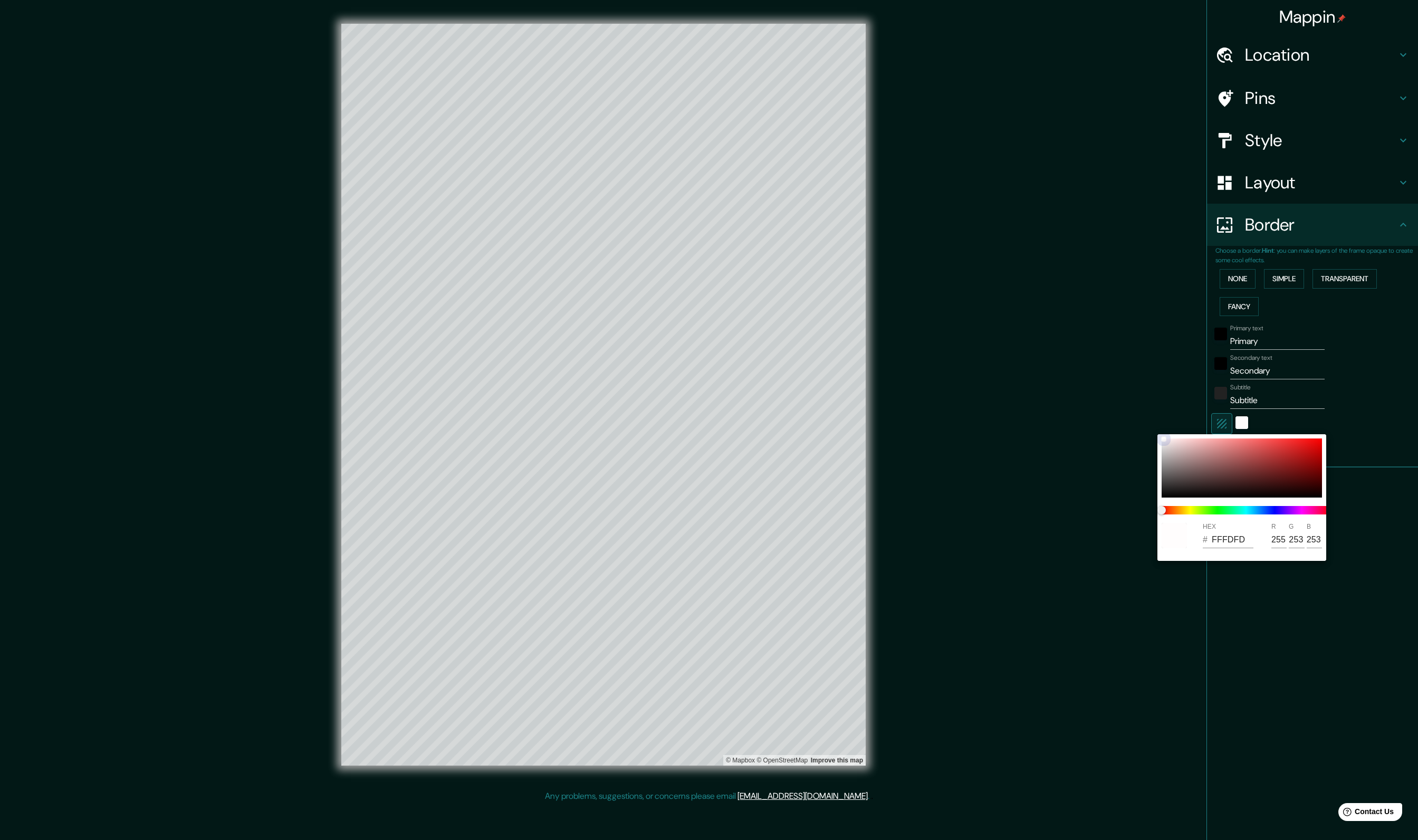
click at [1132, 431] on div "HEX # FFFDFD R 255 G 253 B 253" at bounding box center [709, 420] width 1418 height 840
click at [1398, 438] on div at bounding box center [709, 420] width 1418 height 840
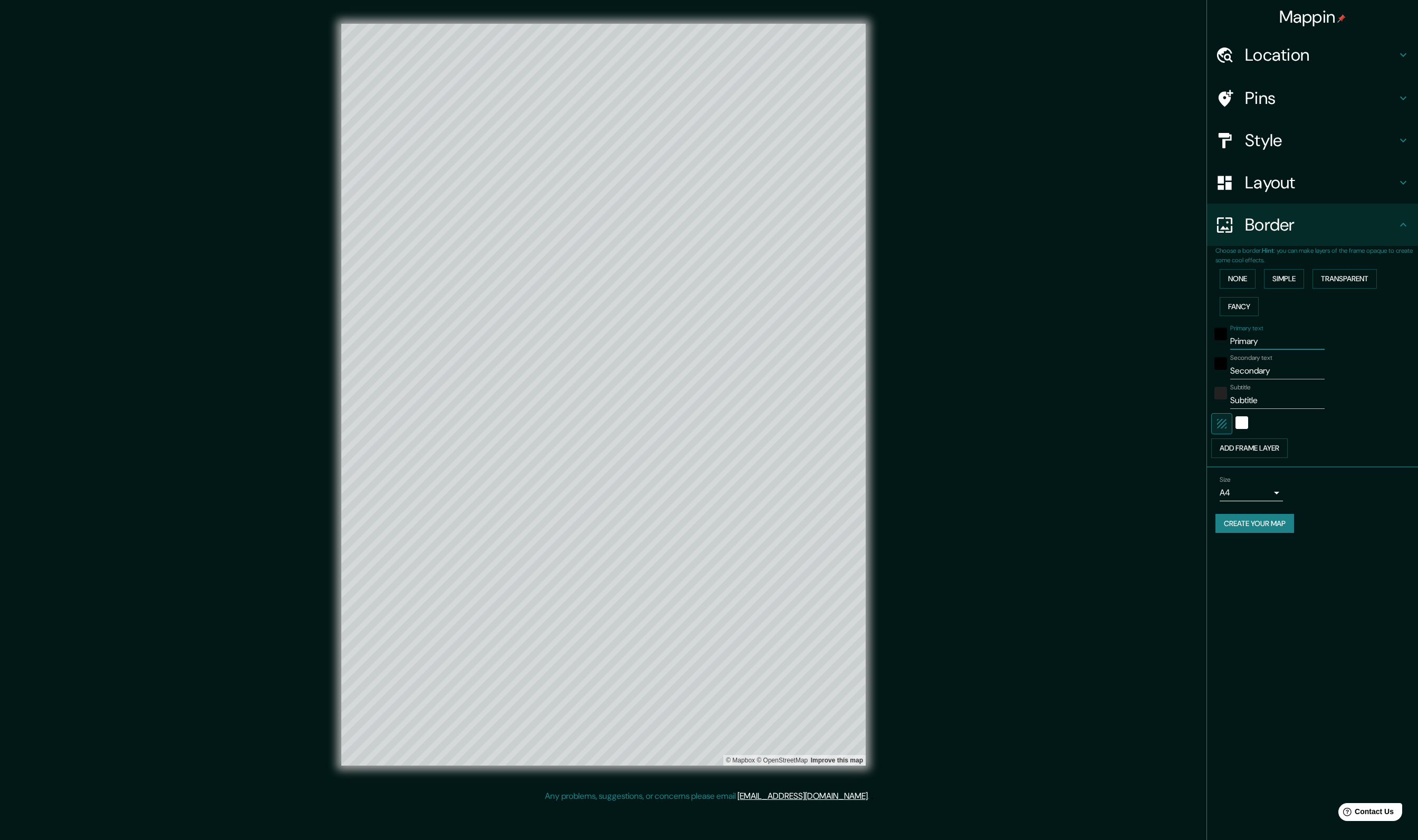
drag, startPoint x: 1270, startPoint y: 339, endPoint x: 1206, endPoint y: 339, distance: 64.0
click at [1206, 339] on div "Mappin Location [GEOGRAPHIC_DATA], [GEOGRAPHIC_DATA], Brezilya Pins Style Layou…" at bounding box center [1312, 420] width 212 height 840
click at [1252, 504] on div "Size A4 single" at bounding box center [1313, 488] width 194 height 34
click at [1260, 494] on body "Mappin Location [GEOGRAPHIC_DATA], [GEOGRAPHIC_DATA], Brezilya Pins Style Layou…" at bounding box center [709, 420] width 1418 height 840
click at [1326, 517] on div at bounding box center [709, 420] width 1418 height 840
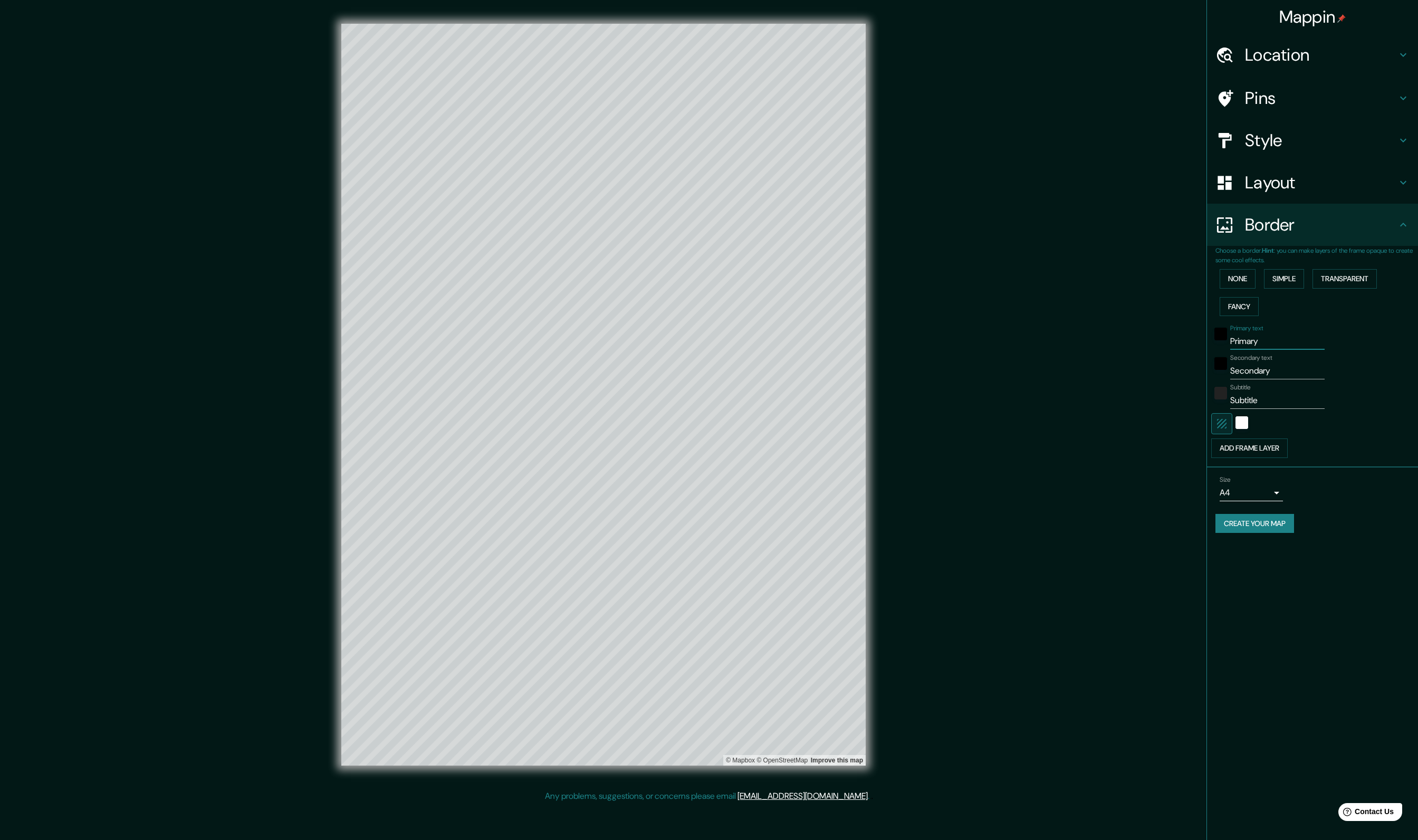
drag, startPoint x: 1269, startPoint y: 341, endPoint x: 1215, endPoint y: 341, distance: 54.0
click at [1215, 341] on div "Primary text Primary" at bounding box center [1298, 337] width 173 height 25
click at [1287, 345] on input "Rio de janeır" at bounding box center [1278, 341] width 95 height 17
type input "R"
click at [1225, 421] on icon "button" at bounding box center [1222, 424] width 13 height 13
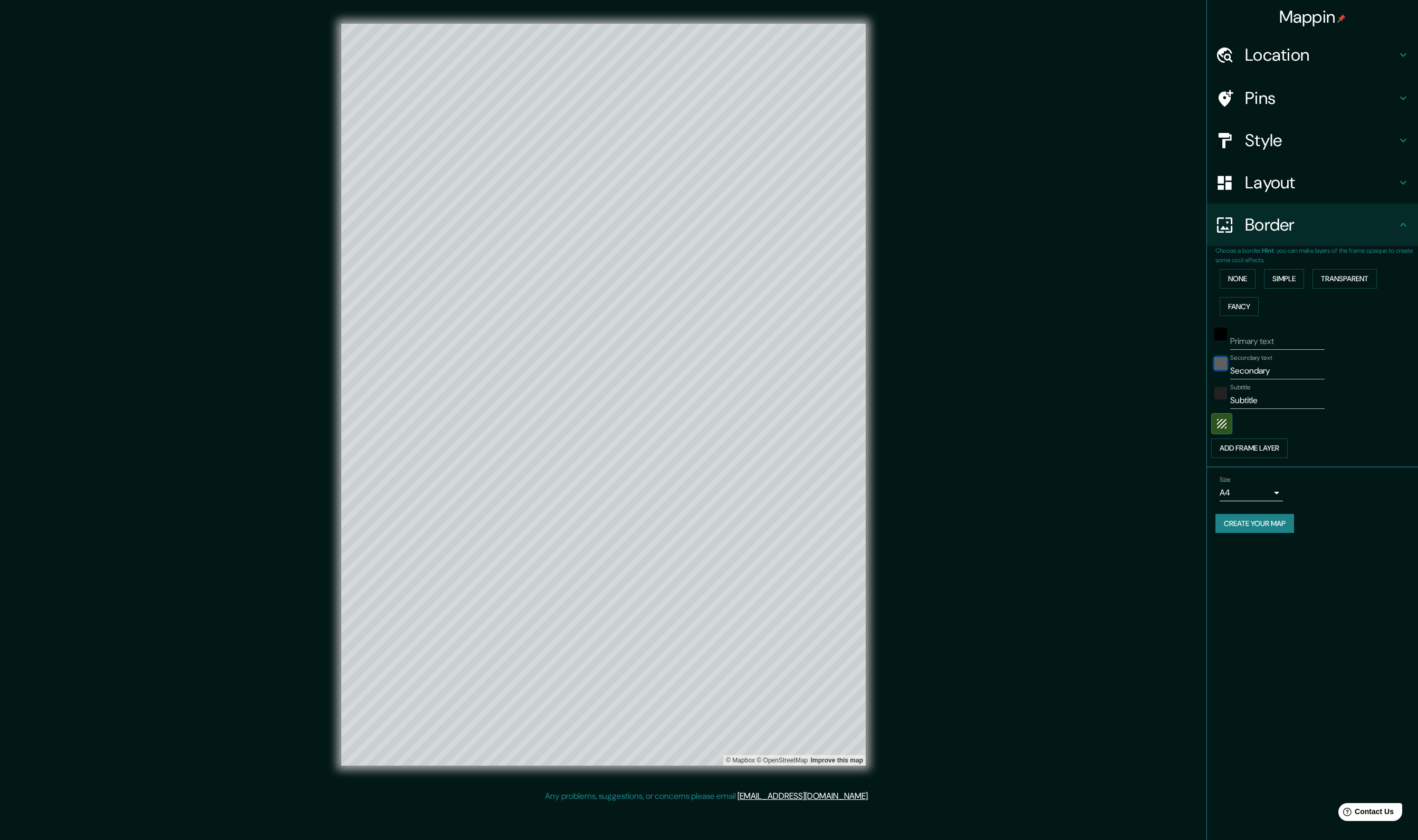
click at [1224, 369] on div "black" at bounding box center [1221, 363] width 13 height 13
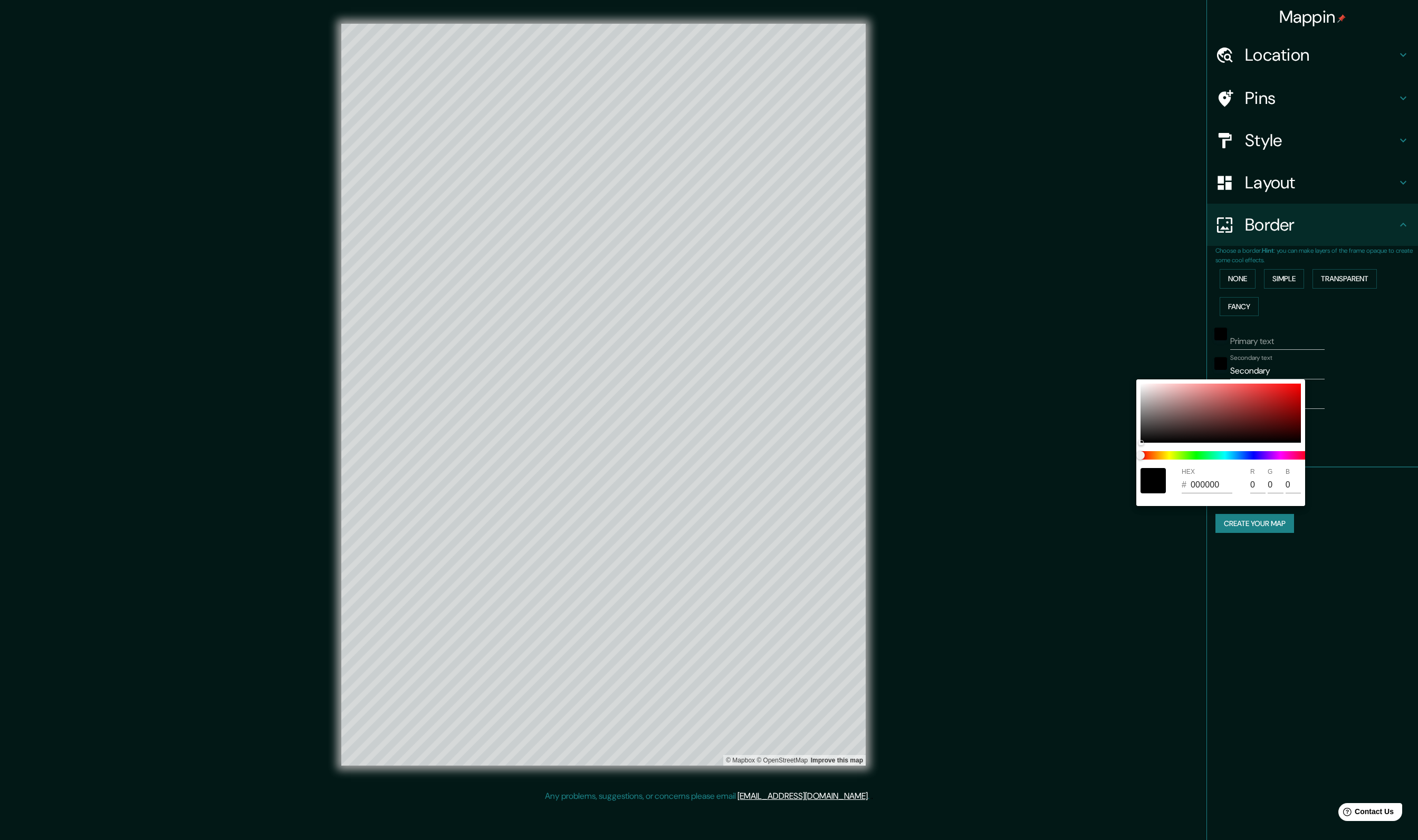
click at [1394, 381] on div at bounding box center [709, 420] width 1418 height 840
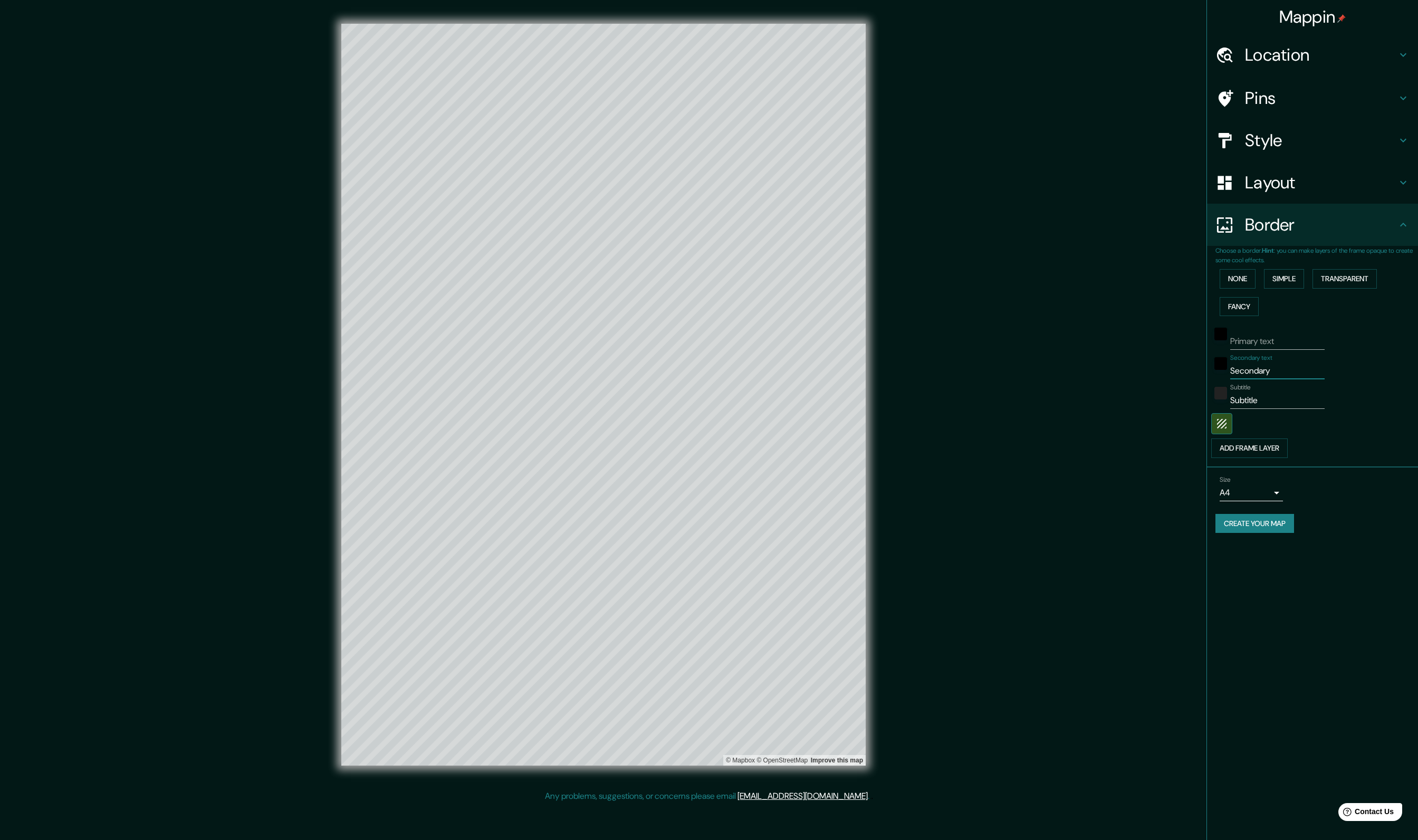
drag, startPoint x: 1277, startPoint y: 369, endPoint x: 1182, endPoint y: 369, distance: 95.0
click at [1183, 369] on div "Mappin Location [GEOGRAPHIC_DATA], [GEOGRAPHIC_DATA], Brezilya Pins Style Layou…" at bounding box center [709, 403] width 1418 height 807
drag, startPoint x: 1272, startPoint y: 399, endPoint x: 1190, endPoint y: 399, distance: 82.0
click at [1190, 399] on div "Mappin Location [GEOGRAPHIC_DATA], [GEOGRAPHIC_DATA], Brezilya Pins Style Layou…" at bounding box center [709, 403] width 1418 height 807
click at [1056, 41] on div "Mappin Location [GEOGRAPHIC_DATA], [GEOGRAPHIC_DATA], Brezilya Pins Style Layou…" at bounding box center [709, 403] width 1418 height 807
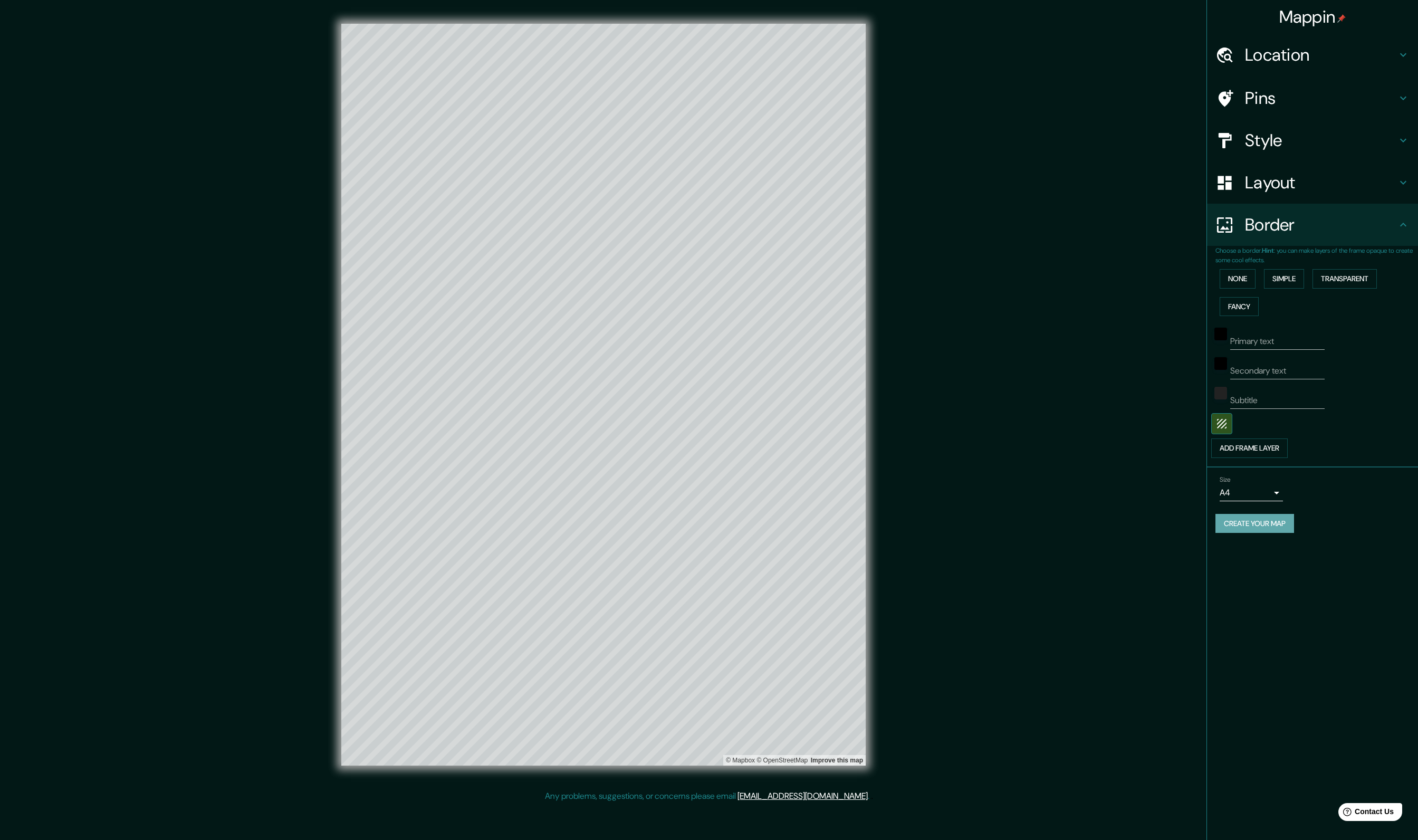
click at [1267, 530] on button "Create your map" at bounding box center [1255, 523] width 78 height 19
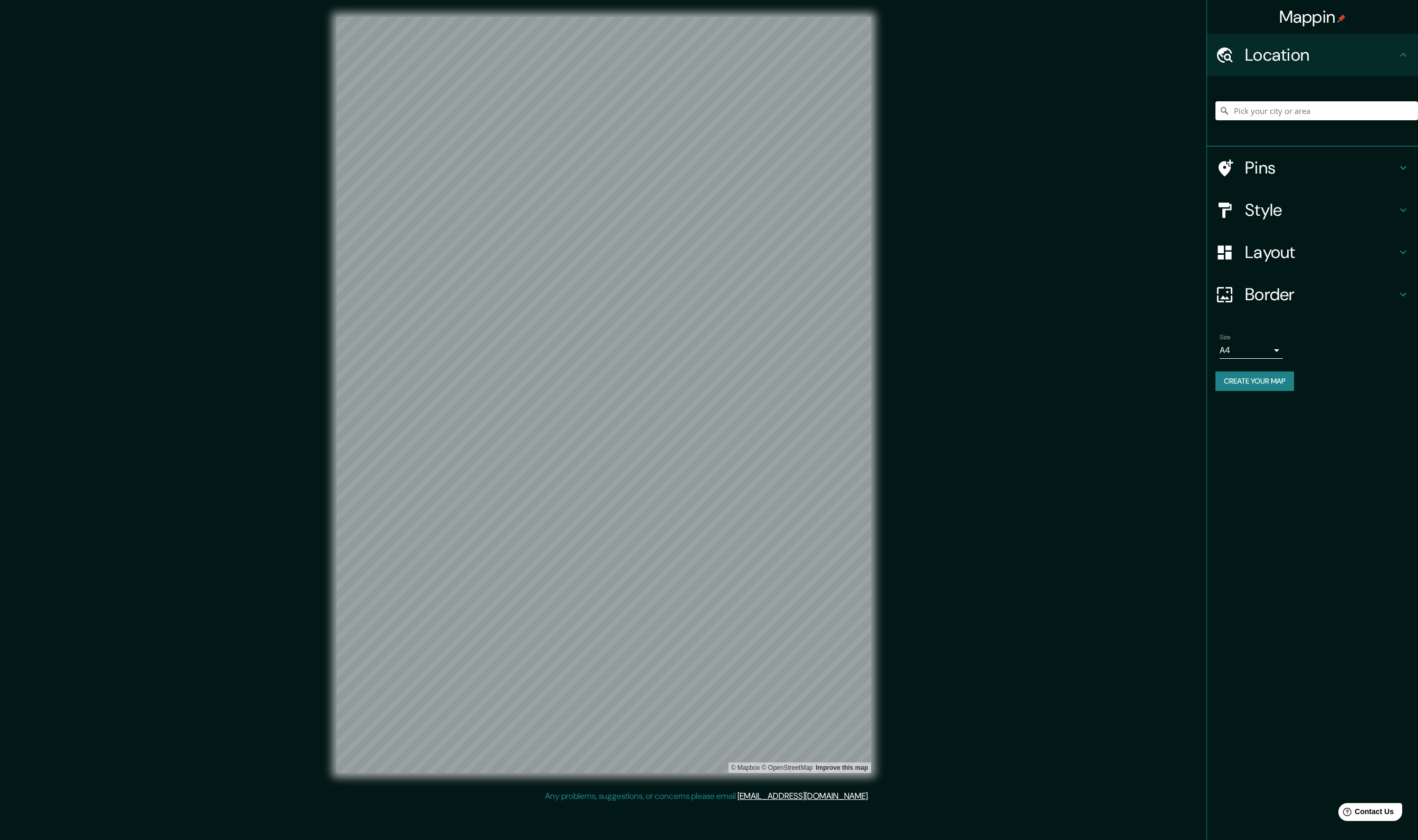
click at [1297, 116] on input "Pick your city or area" at bounding box center [1317, 111] width 203 height 19
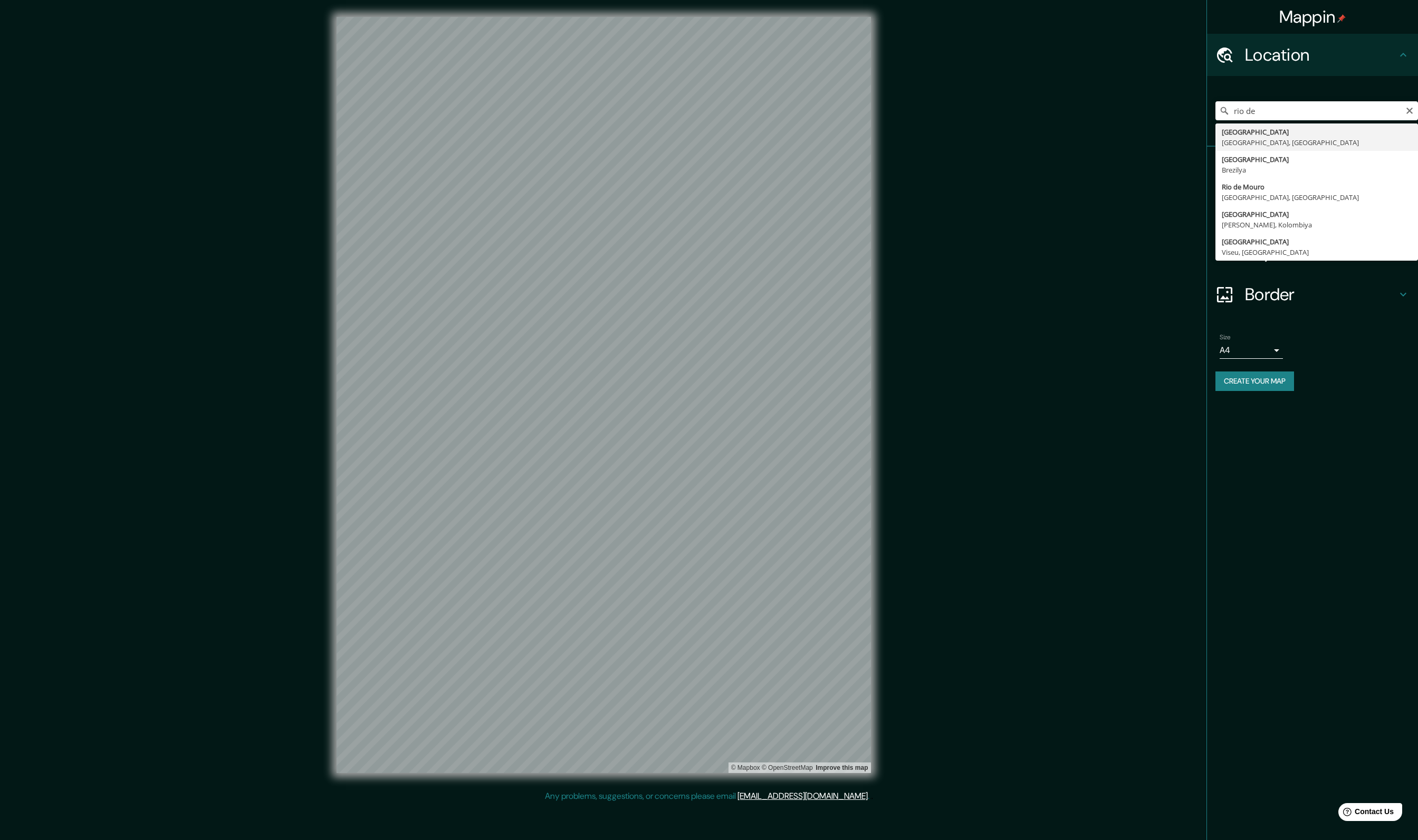
type input "[GEOGRAPHIC_DATA], [GEOGRAPHIC_DATA], [GEOGRAPHIC_DATA]"
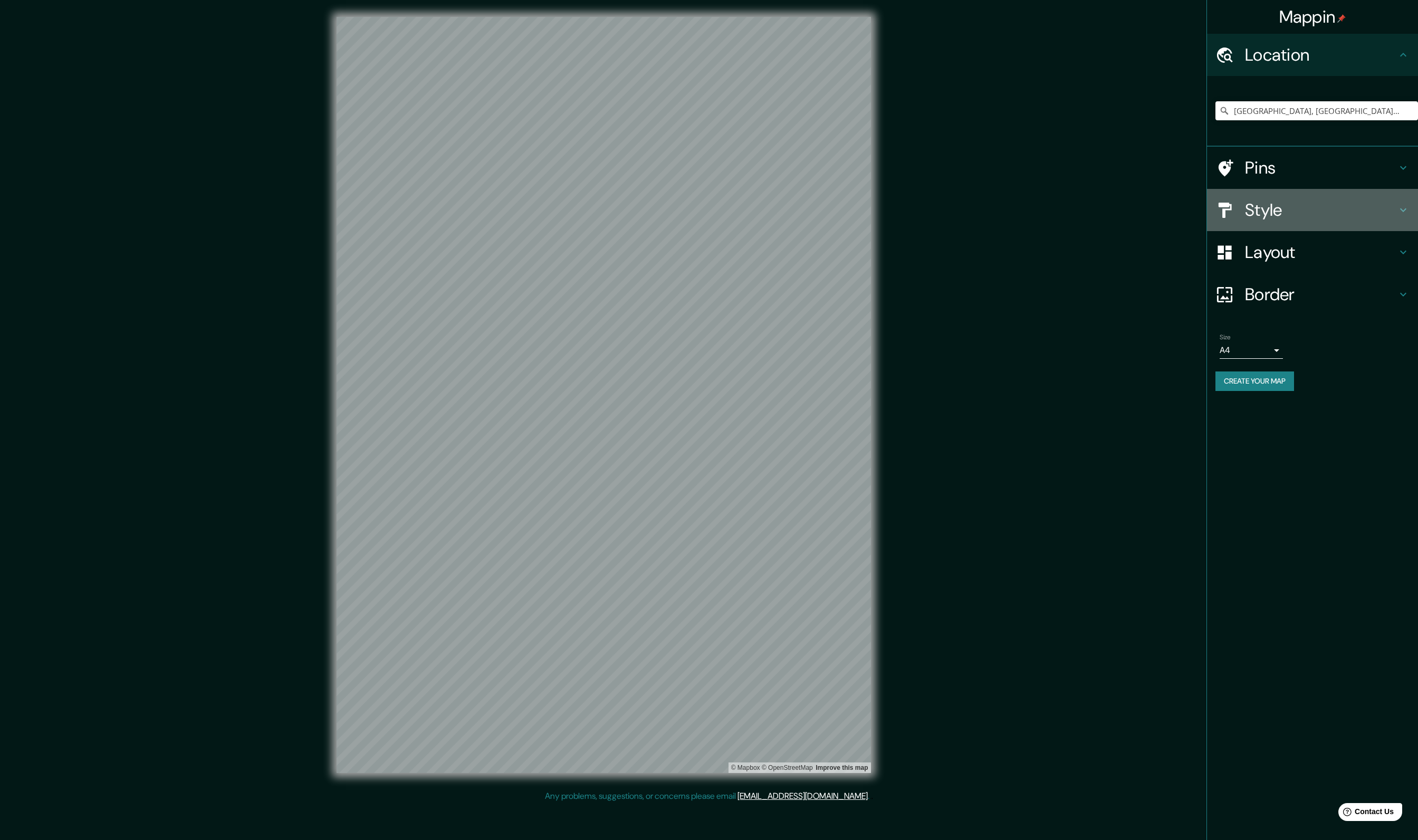
click at [1312, 225] on div "Style" at bounding box center [1312, 210] width 211 height 42
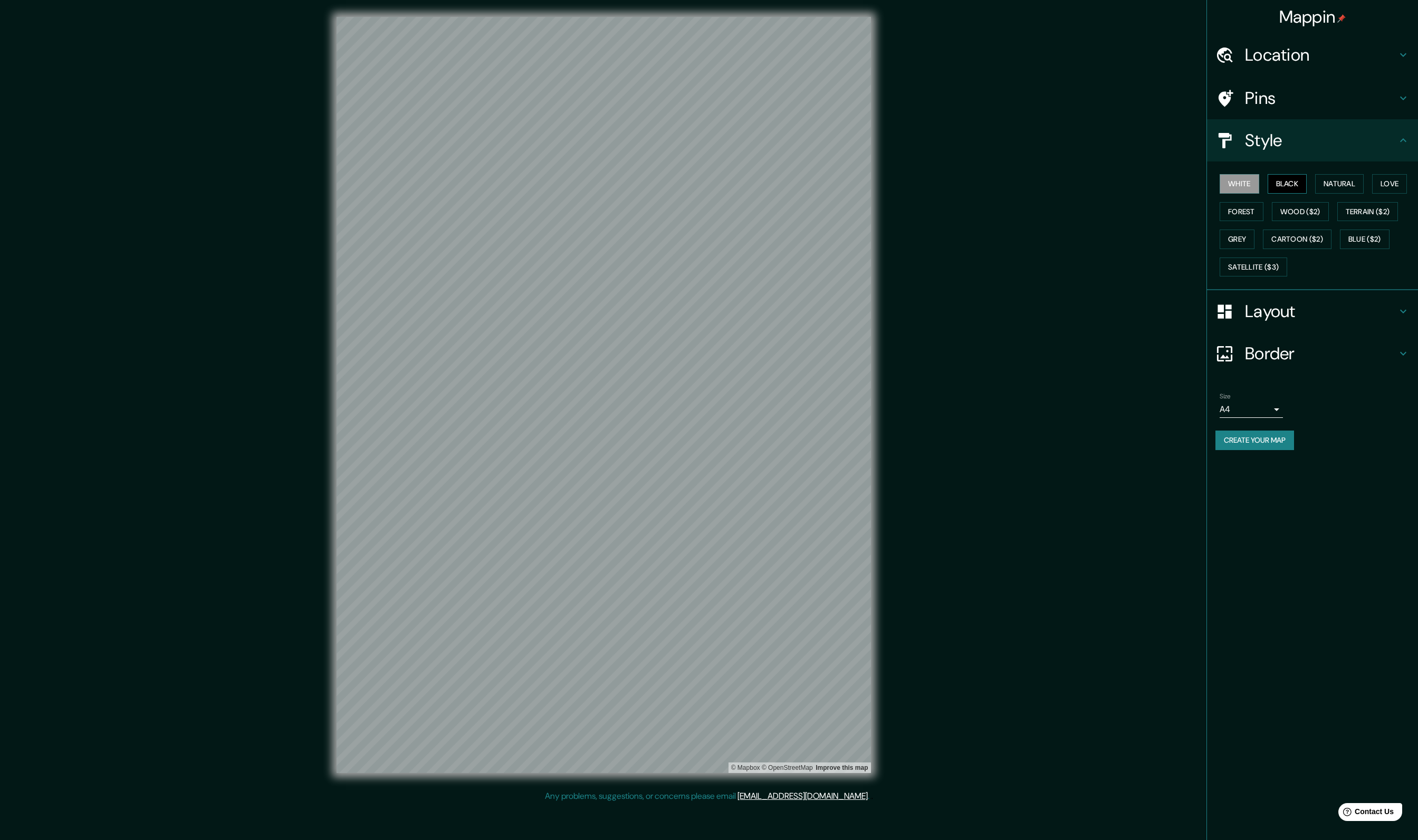
click at [1288, 189] on button "Black" at bounding box center [1287, 184] width 40 height 19
click at [1329, 178] on button "Natural" at bounding box center [1340, 184] width 48 height 19
click at [1240, 205] on button "Forest" at bounding box center [1242, 212] width 44 height 19
click at [1246, 238] on button "Grey" at bounding box center [1237, 239] width 35 height 19
click at [1246, 204] on button "Forest" at bounding box center [1242, 212] width 44 height 19
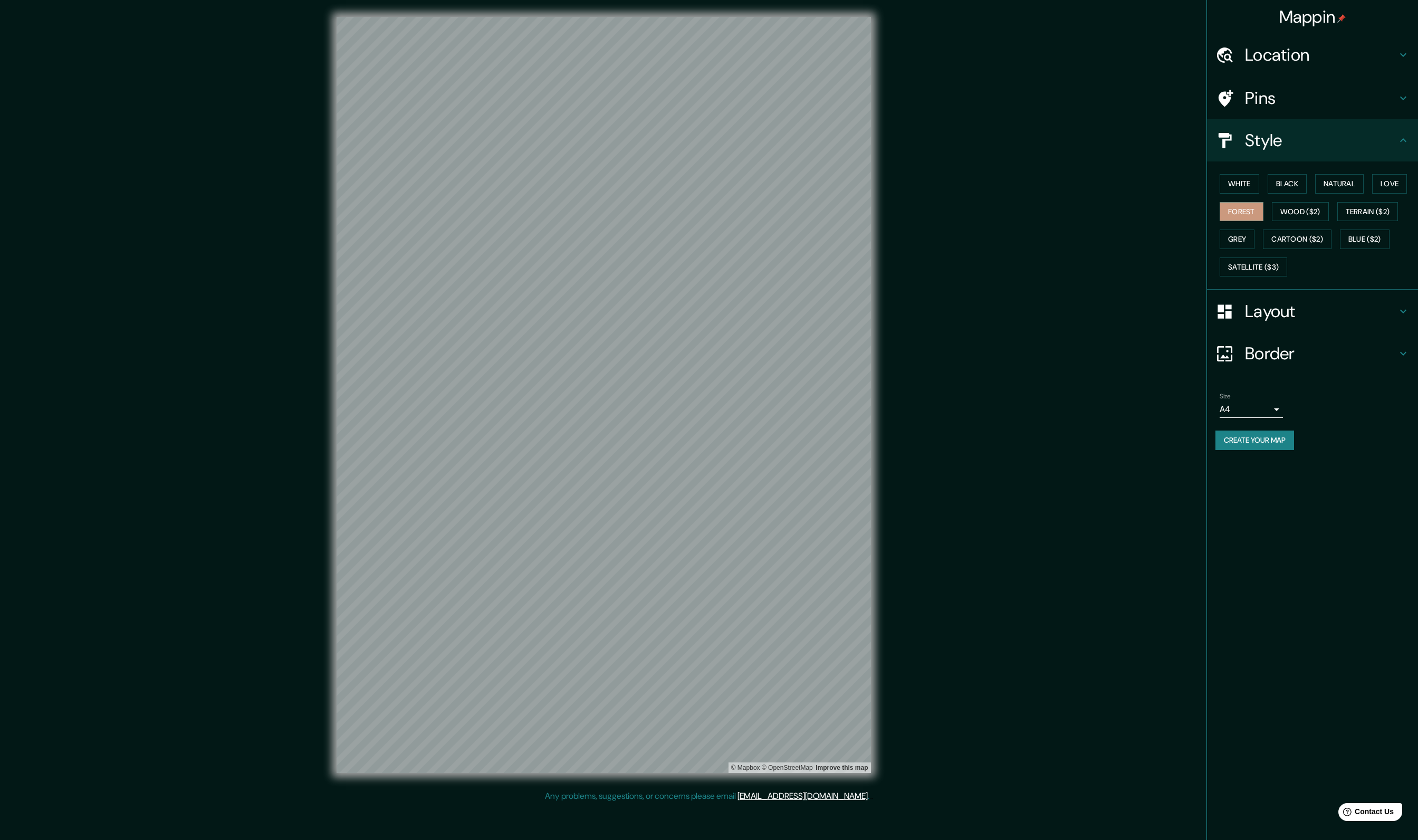
click at [1278, 358] on h4 "Border" at bounding box center [1321, 353] width 152 height 21
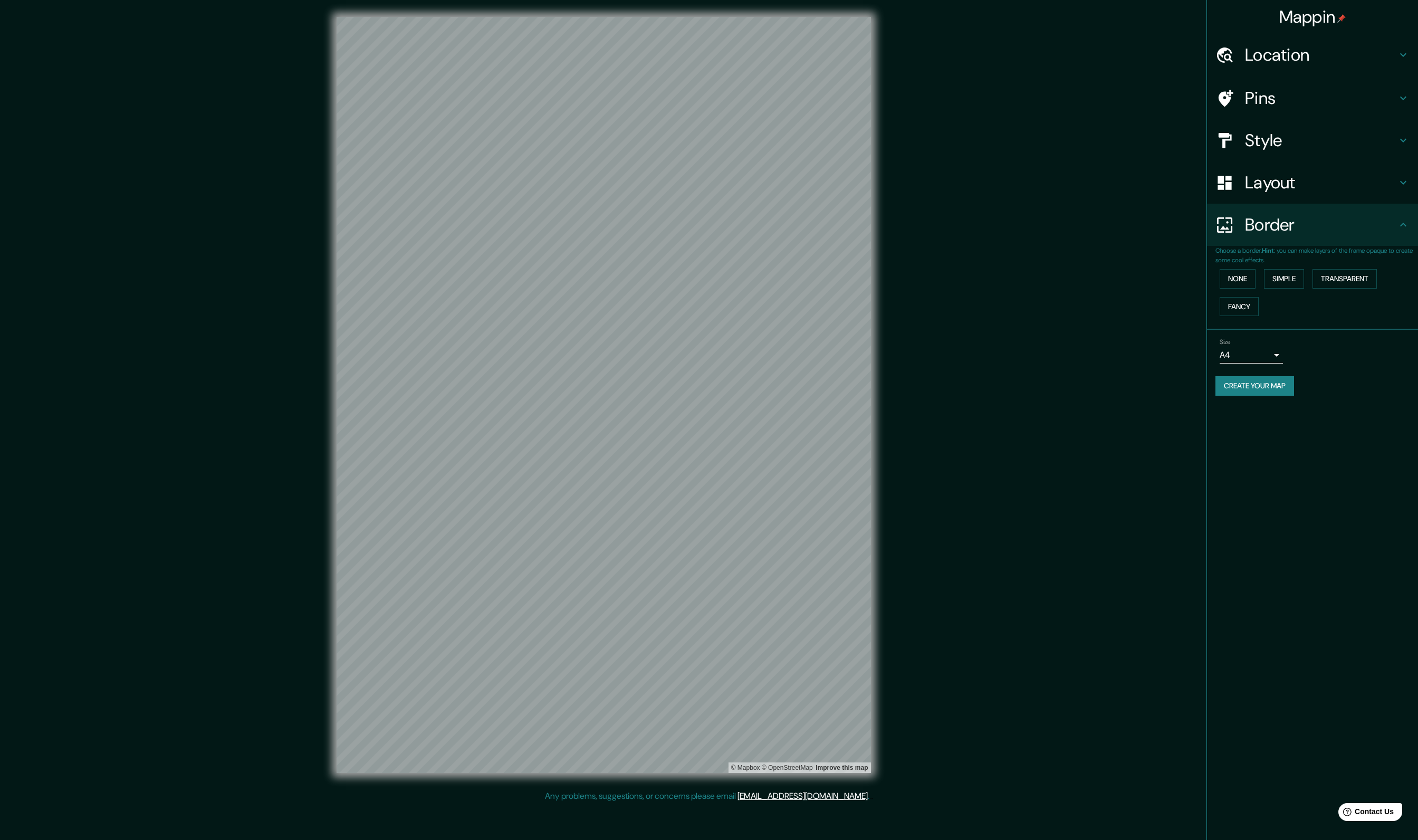
click at [1264, 385] on button "Create your map" at bounding box center [1255, 386] width 78 height 19
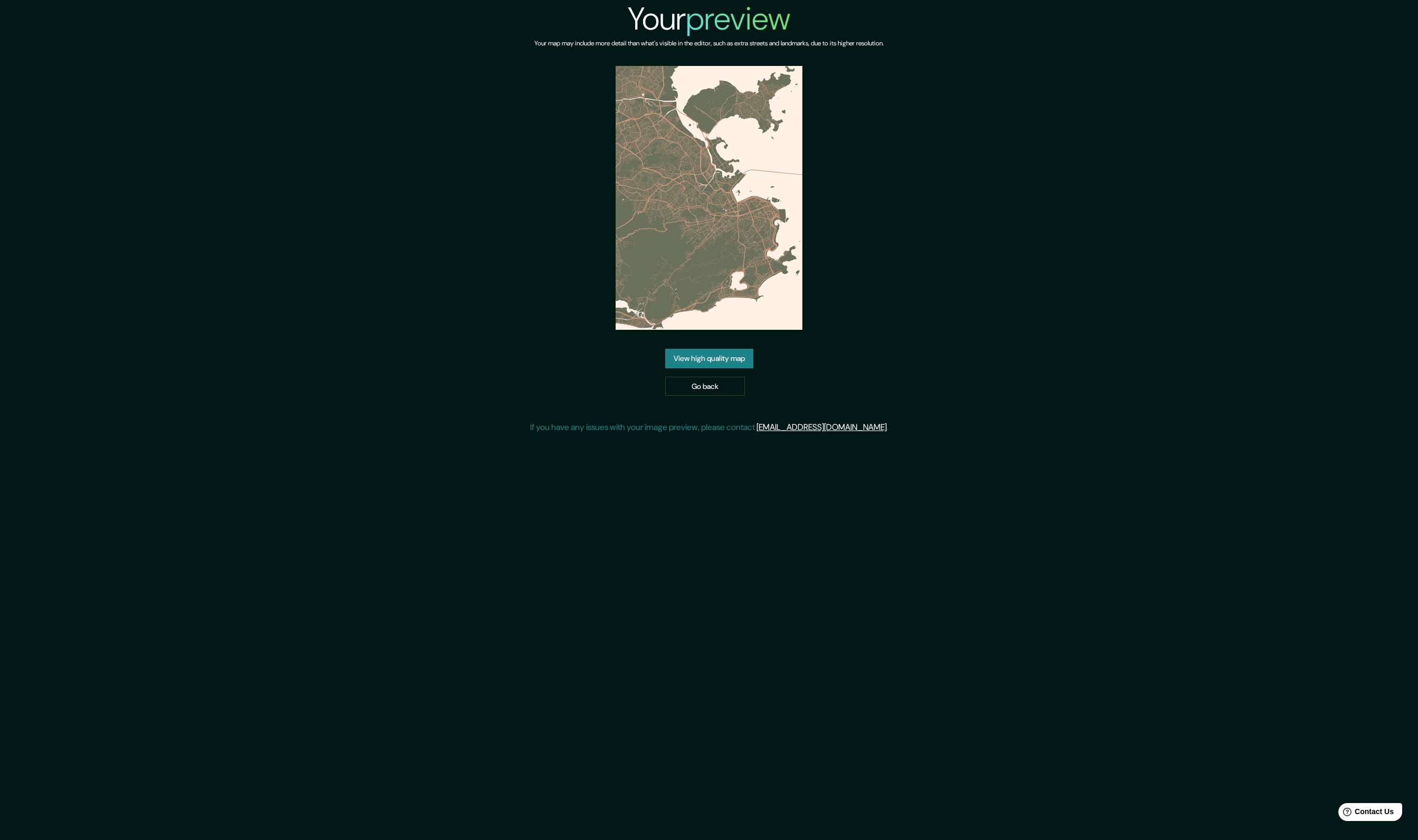
click at [703, 355] on link "View high quality map" at bounding box center [709, 358] width 88 height 19
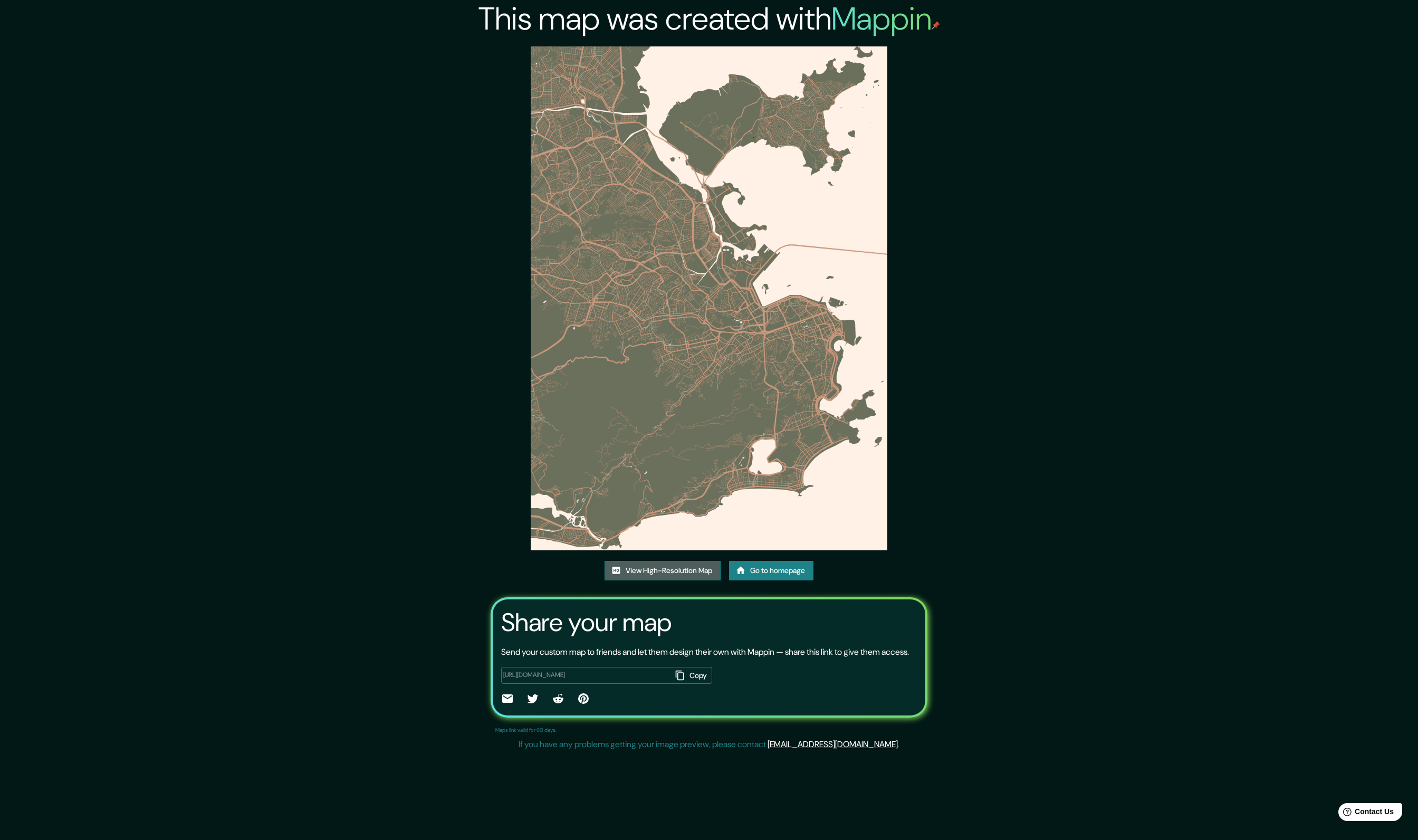
click at [669, 566] on link "View High-Resolution Map" at bounding box center [663, 570] width 116 height 19
